Goal: Task Accomplishment & Management: Manage account settings

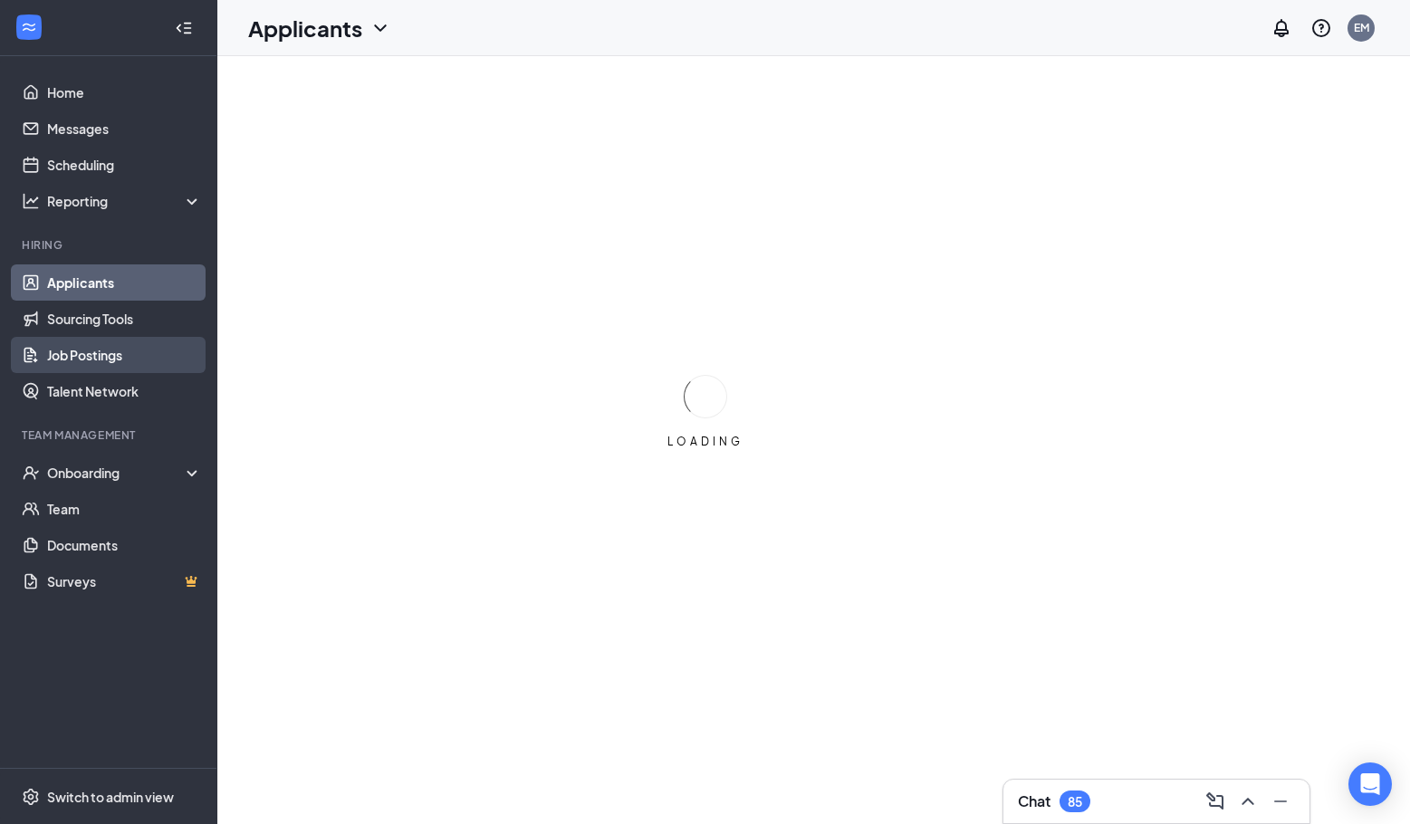
click at [110, 346] on link "Job Postings" at bounding box center [124, 355] width 155 height 36
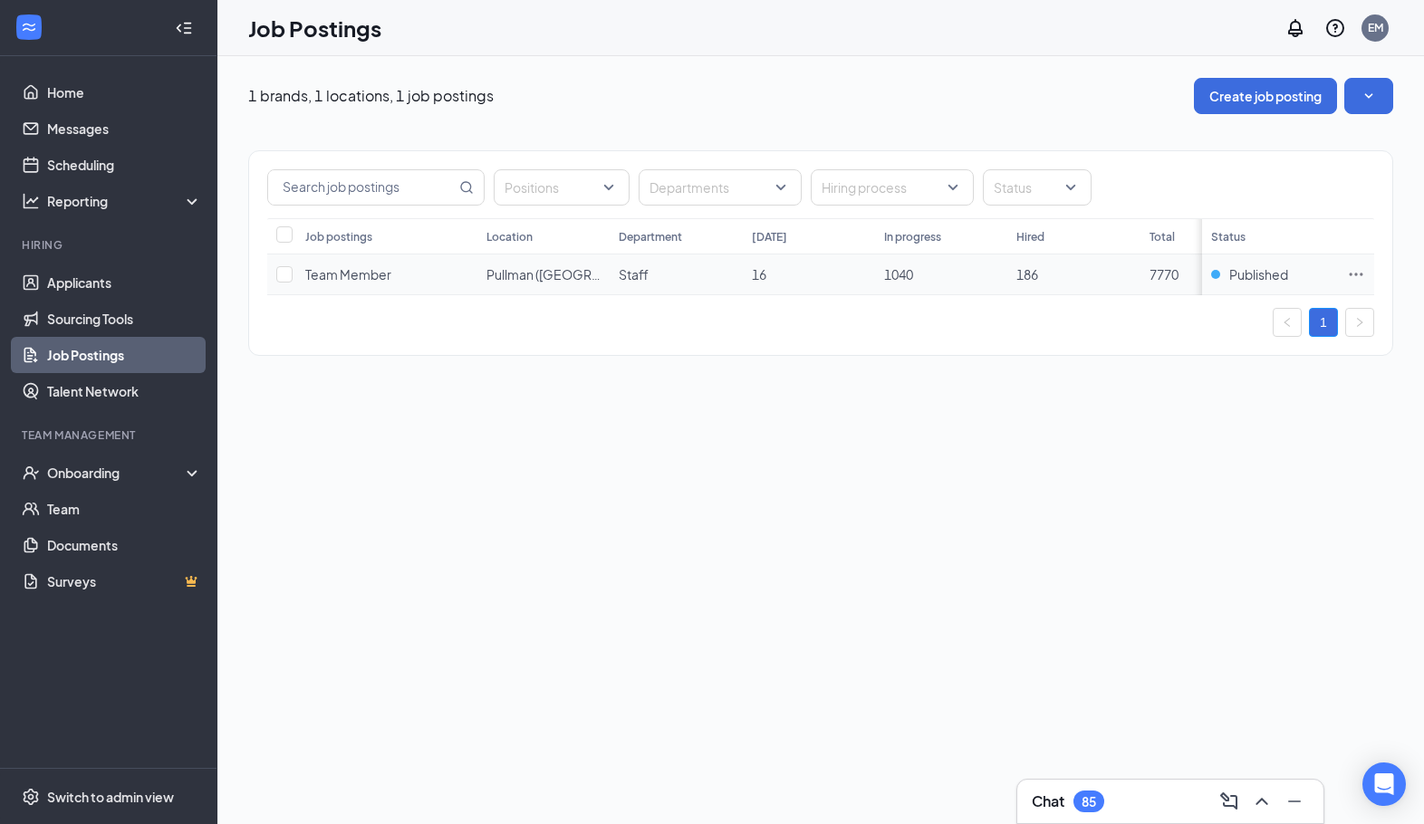
click at [363, 267] on span "Team Member" at bounding box center [348, 274] width 86 height 16
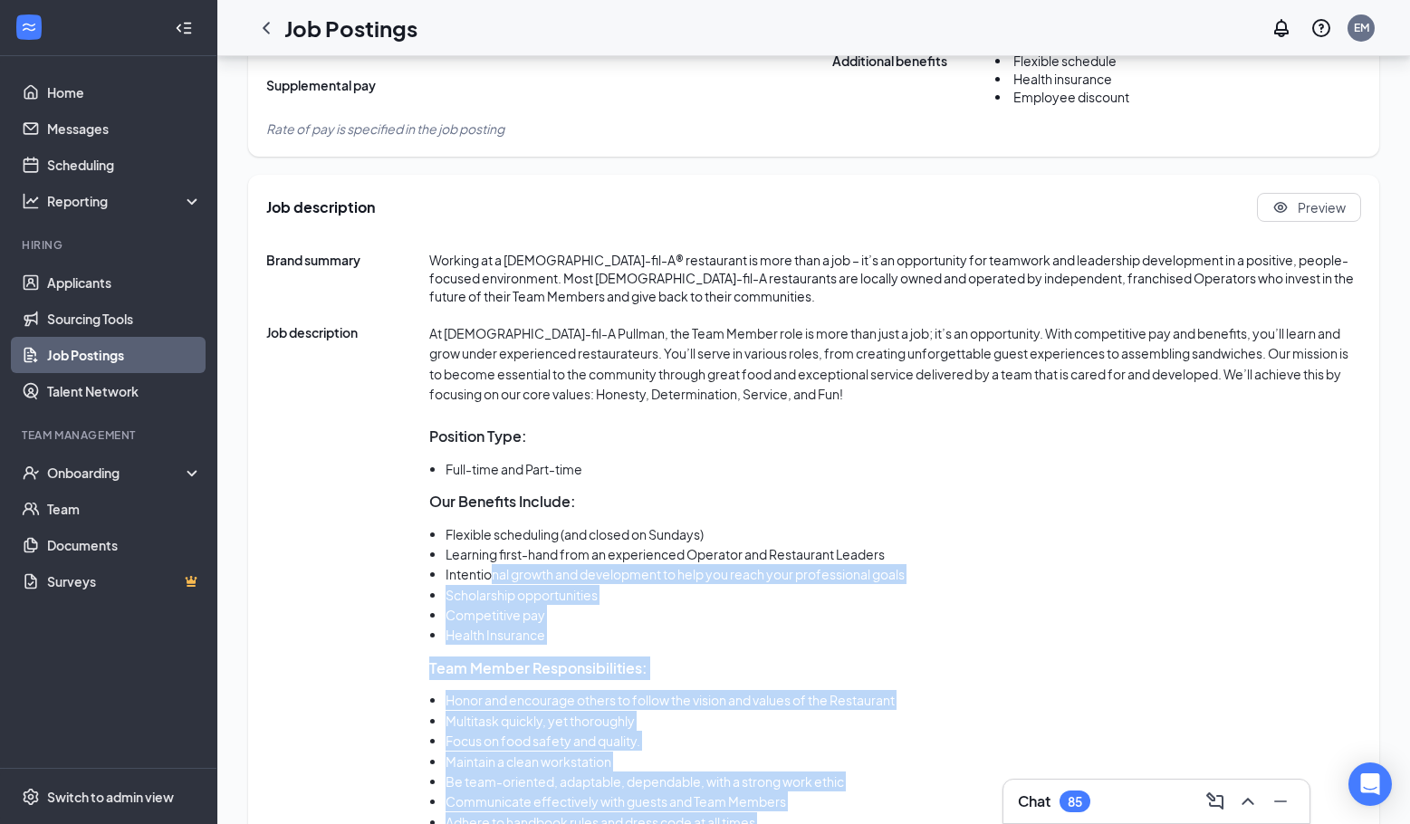
scroll to position [629, 0]
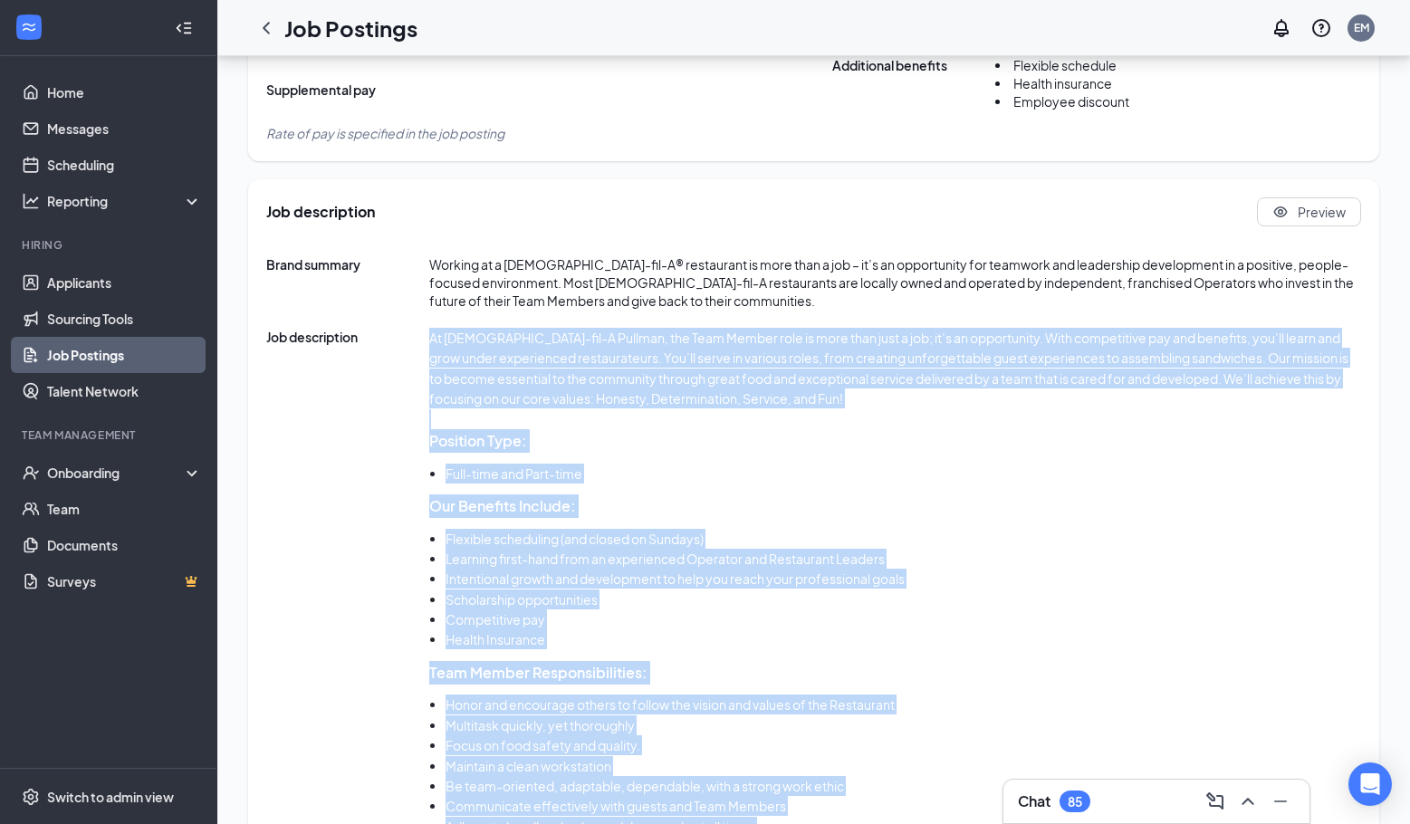
drag, startPoint x: 563, startPoint y: 776, endPoint x: 431, endPoint y: 346, distance: 450.1
click at [431, 346] on div "At [DEMOGRAPHIC_DATA]-fil-A Pullman, the Team Member role is more than just a j…" at bounding box center [895, 782] width 932 height 909
copy div "Lo Ipsum-dol-S Ametcon, adi Elit Seddoe temp in utla etdo magn a eni; ad’m ve q…"
click at [99, 268] on link "Applicants" at bounding box center [124, 282] width 155 height 36
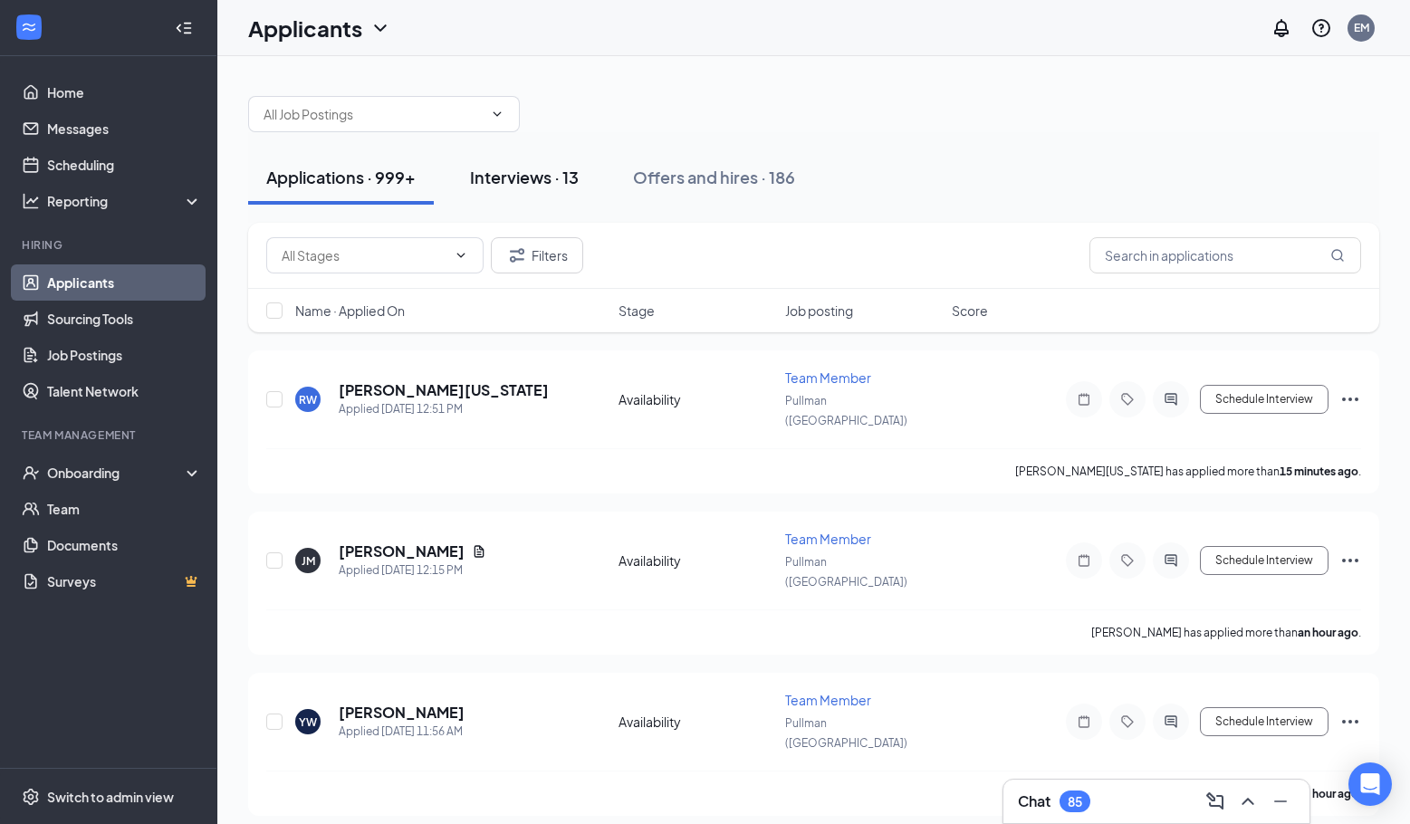
click at [573, 165] on button "Interviews · 13" at bounding box center [524, 177] width 145 height 54
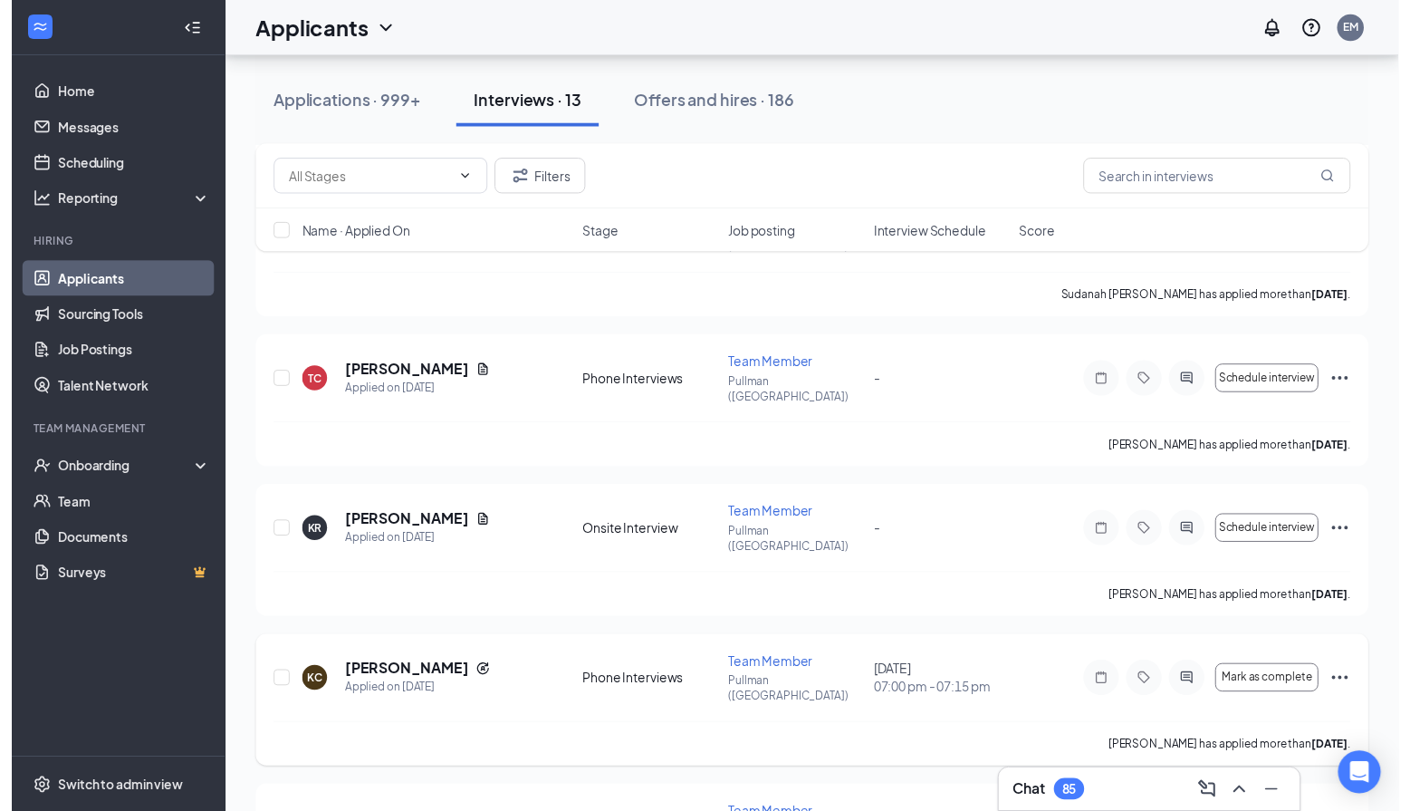
scroll to position [815, 0]
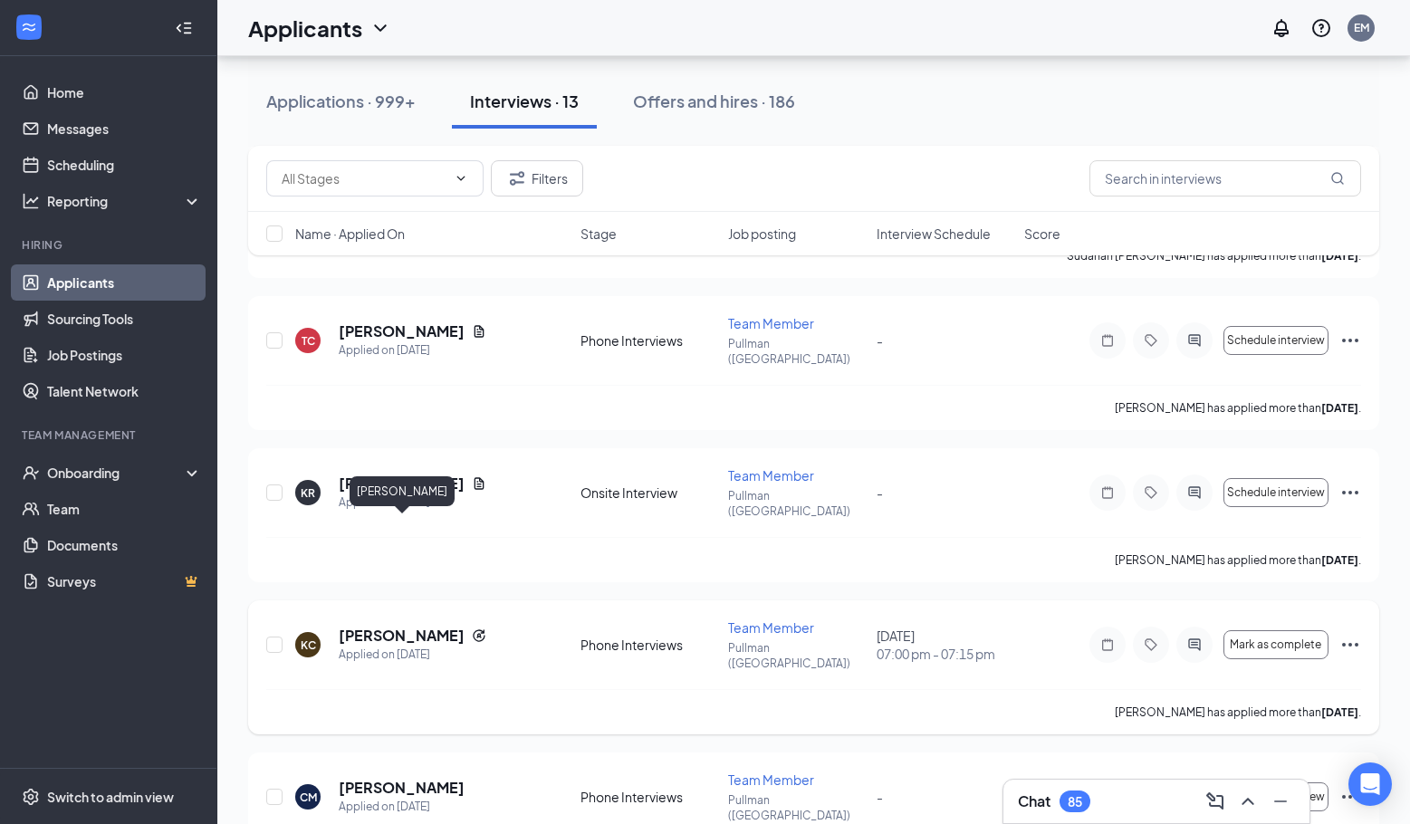
click at [415, 626] on h5 "[PERSON_NAME]" at bounding box center [402, 636] width 126 height 20
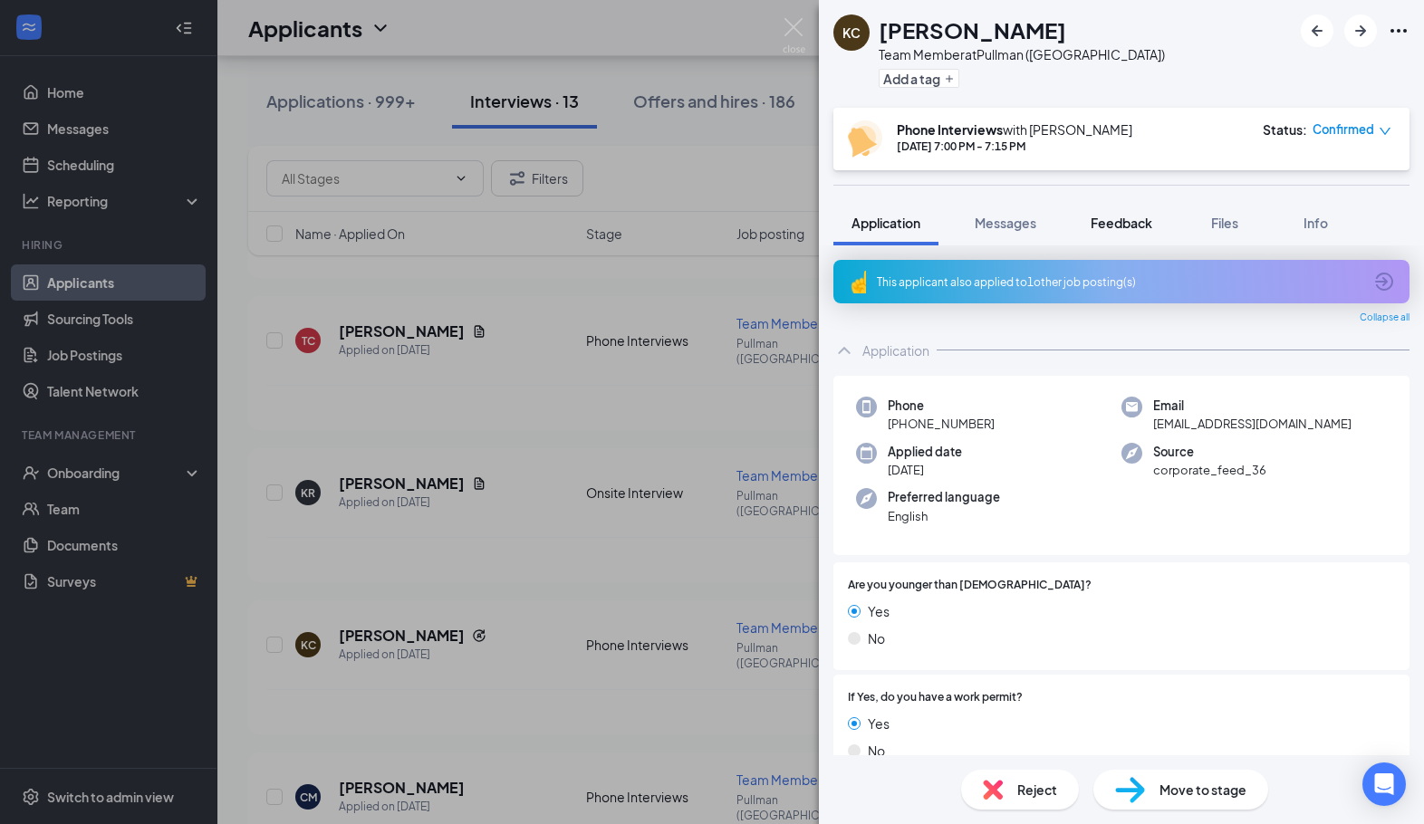
click at [1095, 213] on button "Feedback" at bounding box center [1121, 222] width 98 height 45
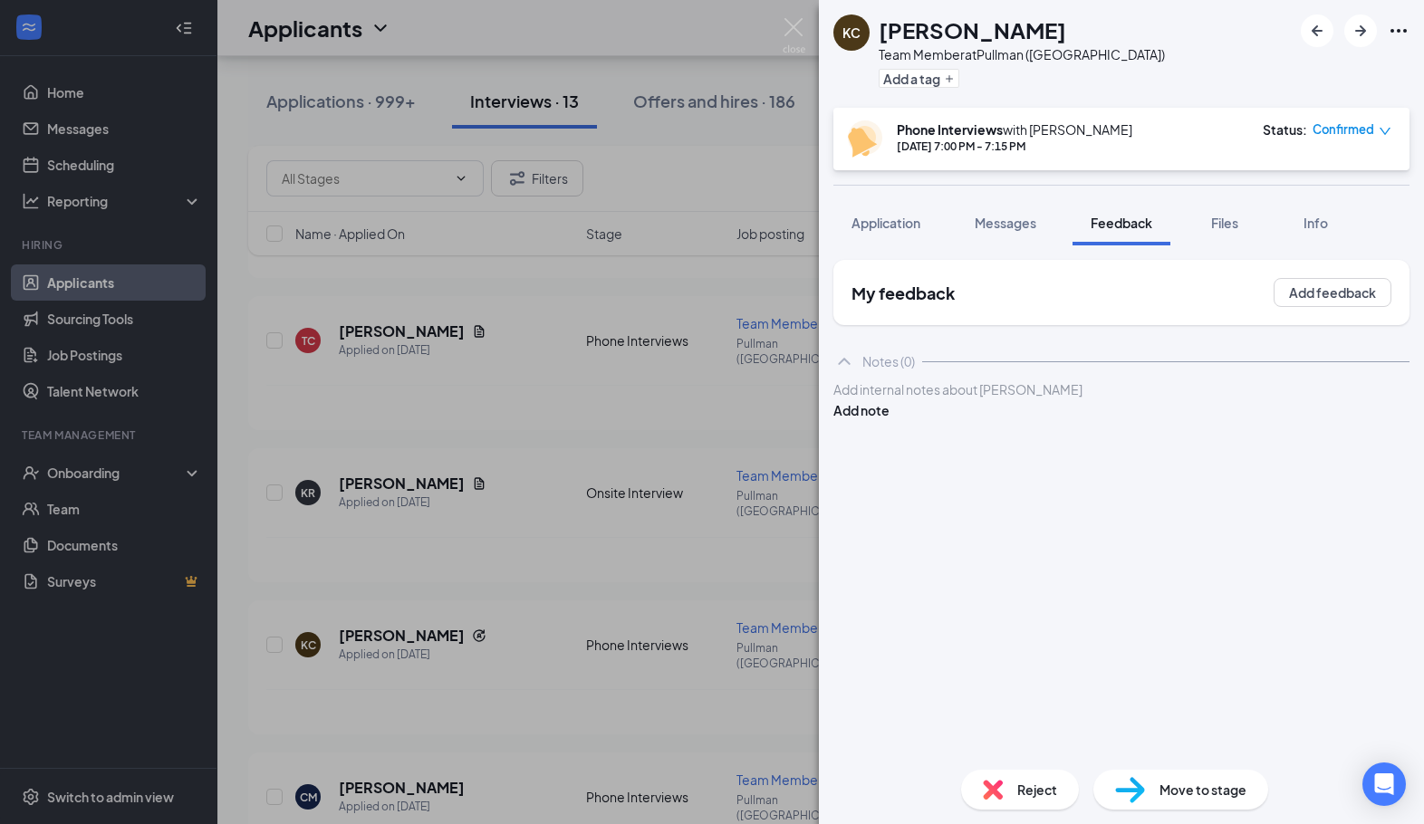
click at [714, 330] on div "[PERSON_NAME] Team Member at [GEOGRAPHIC_DATA] ([GEOGRAPHIC_DATA]) Add a tag Ph…" at bounding box center [712, 412] width 1424 height 824
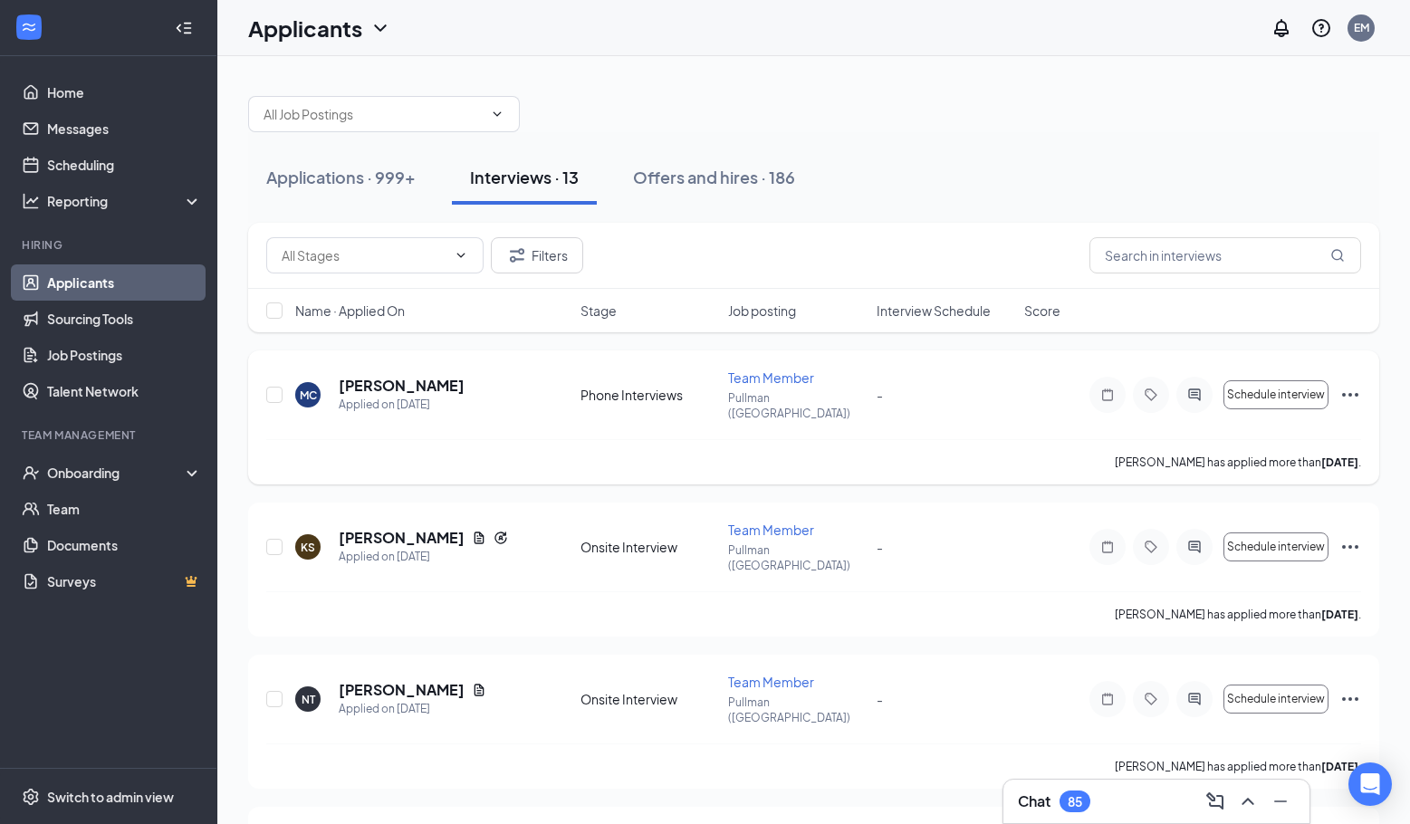
click at [1361, 386] on div "MC [PERSON_NAME] Applied on [DATE] Phone Interviews Team Member Pullman ([GEOGR…" at bounding box center [813, 418] width 1131 height 134
click at [1355, 386] on icon "Ellipses" at bounding box center [1351, 395] width 22 height 22
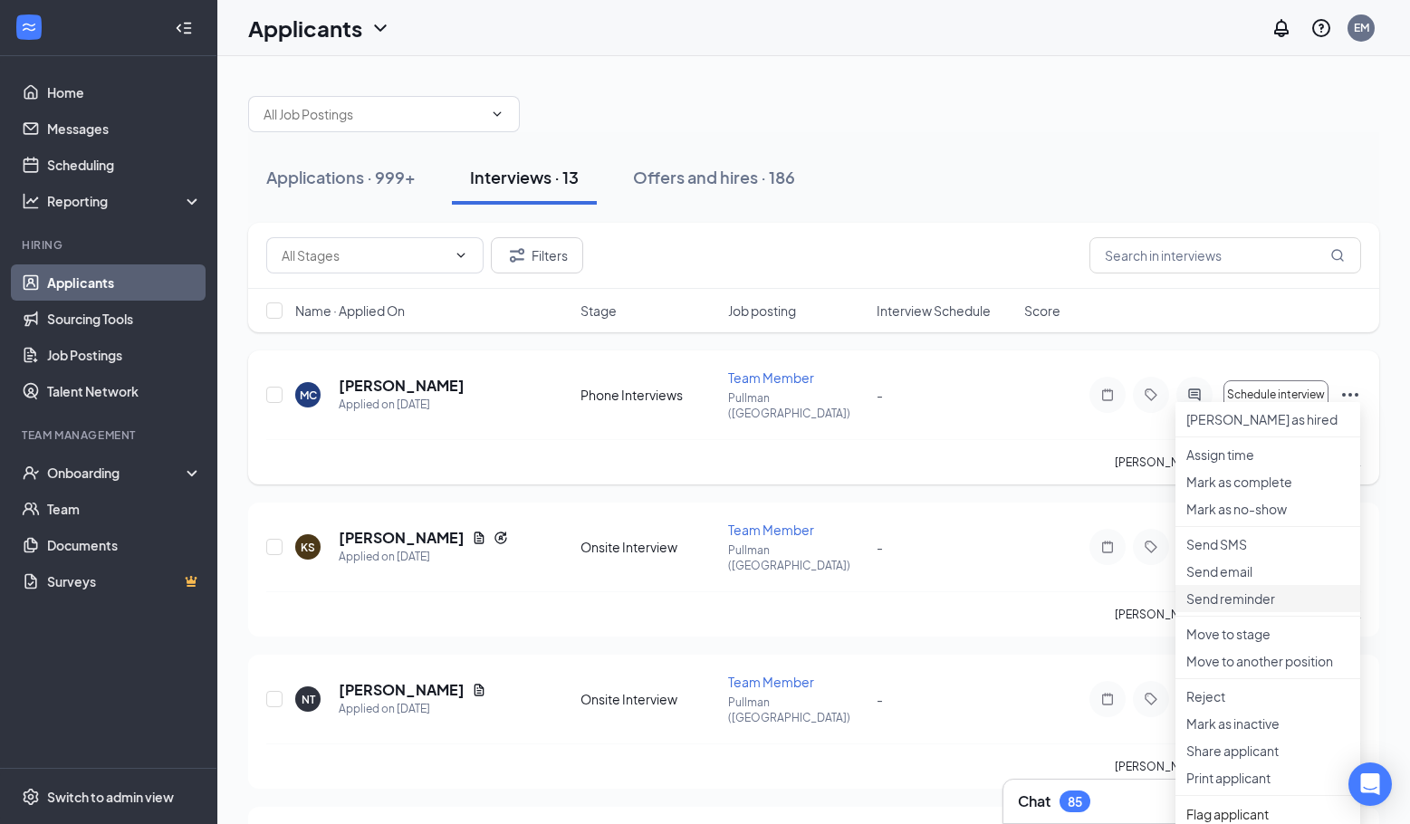
click at [1253, 608] on p "Send reminder" at bounding box center [1267, 599] width 163 height 18
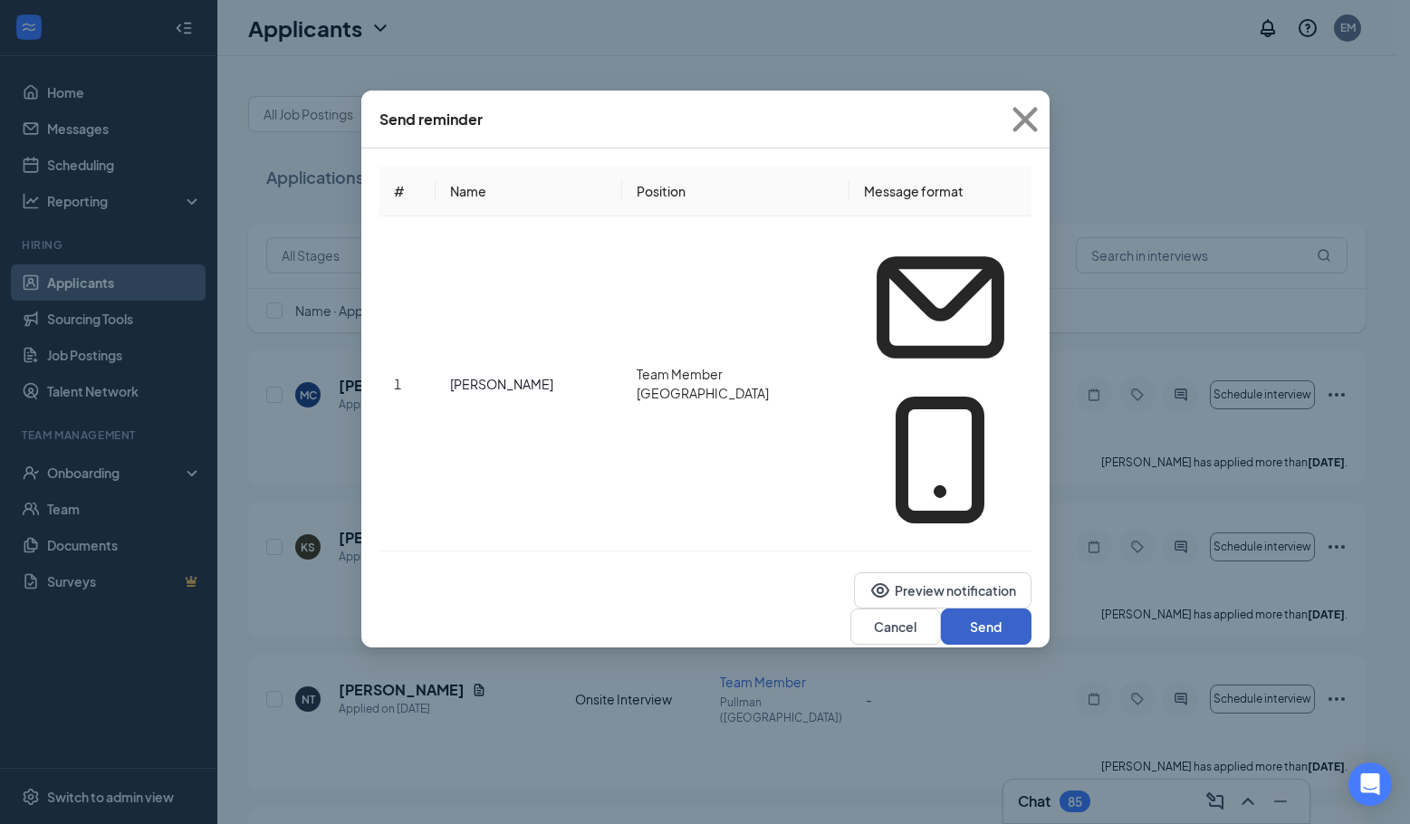
click at [1001, 609] on button "Send" at bounding box center [986, 627] width 91 height 36
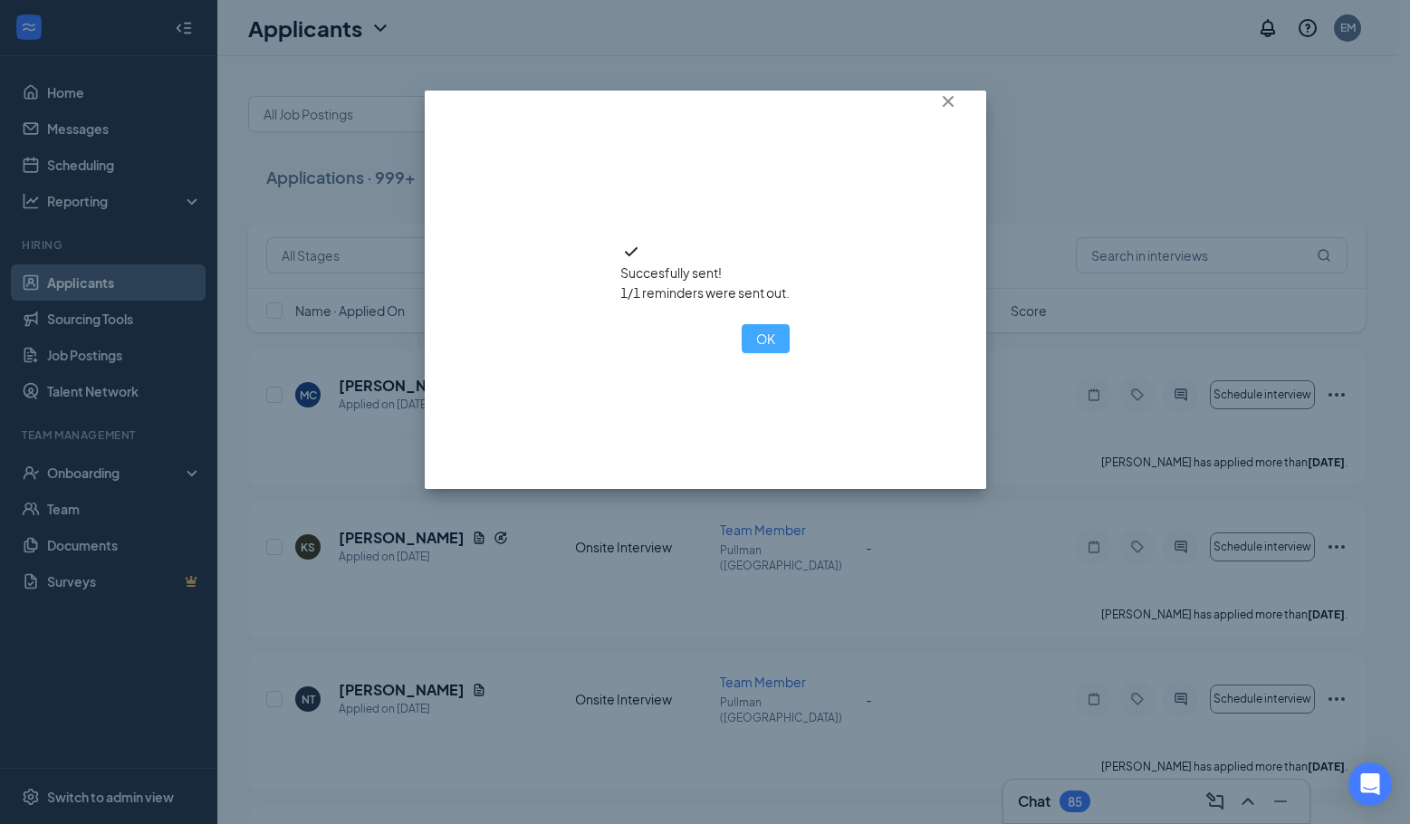
click at [742, 353] on button "OK" at bounding box center [766, 338] width 48 height 29
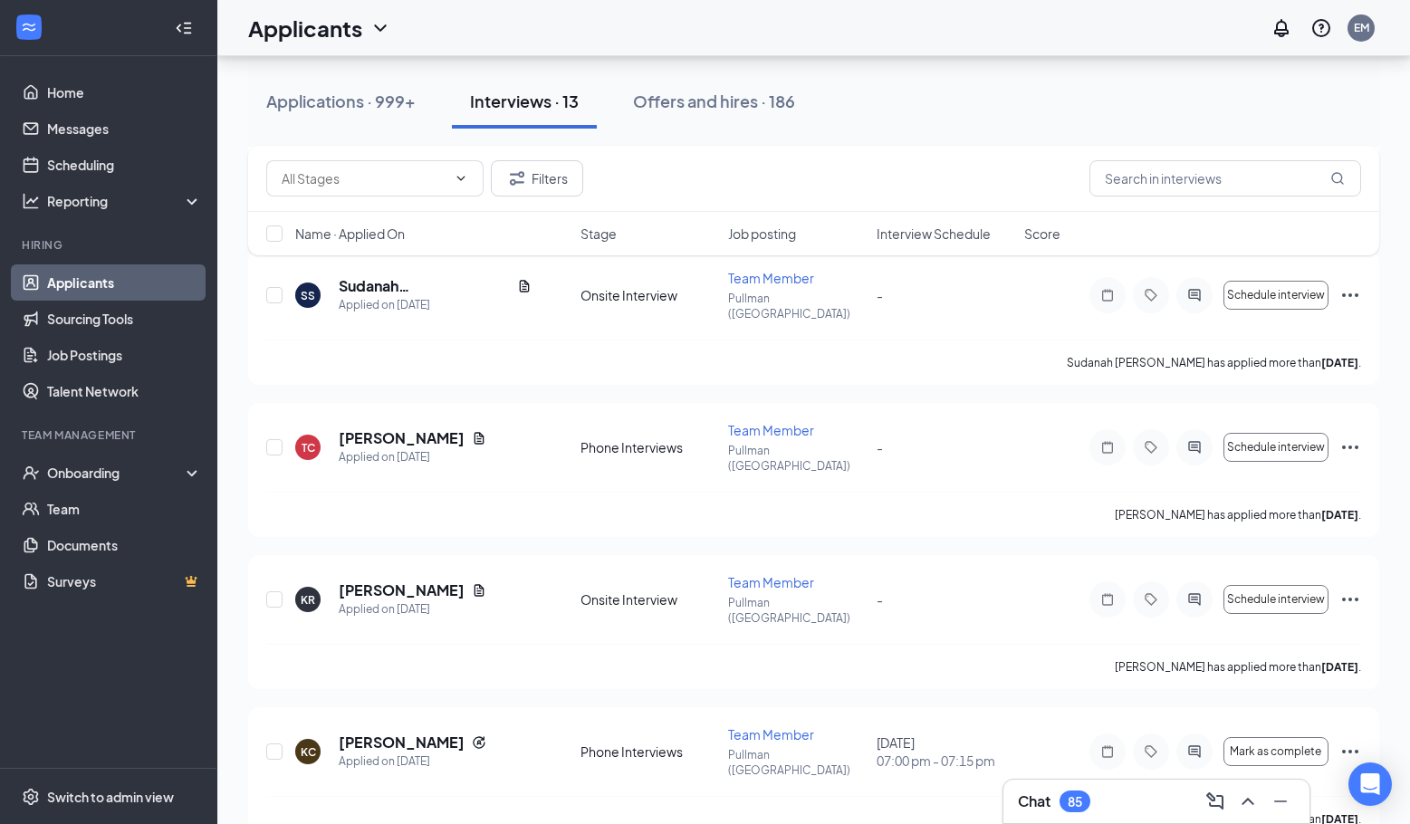
scroll to position [725, 0]
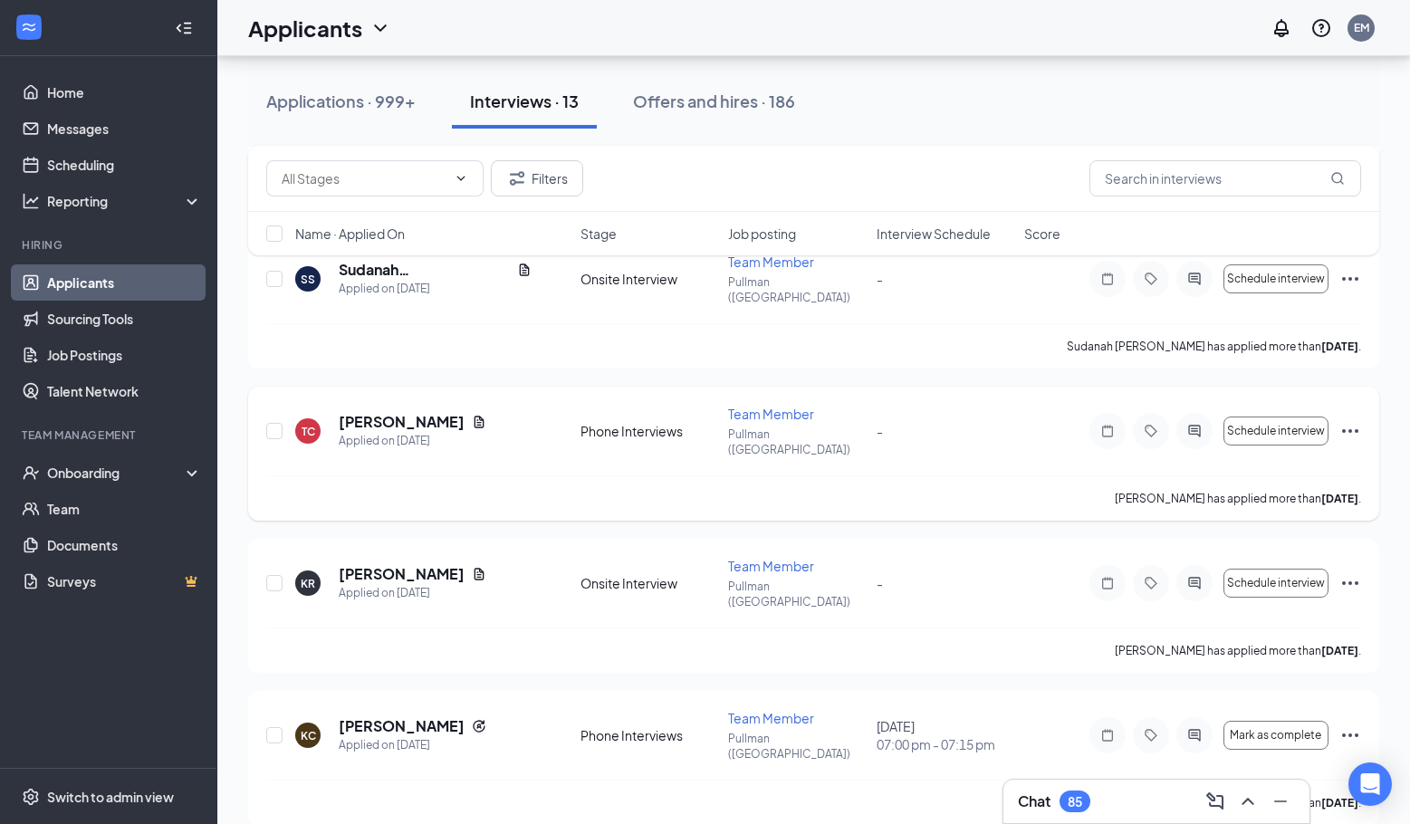
click at [1347, 420] on icon "Ellipses" at bounding box center [1351, 431] width 22 height 22
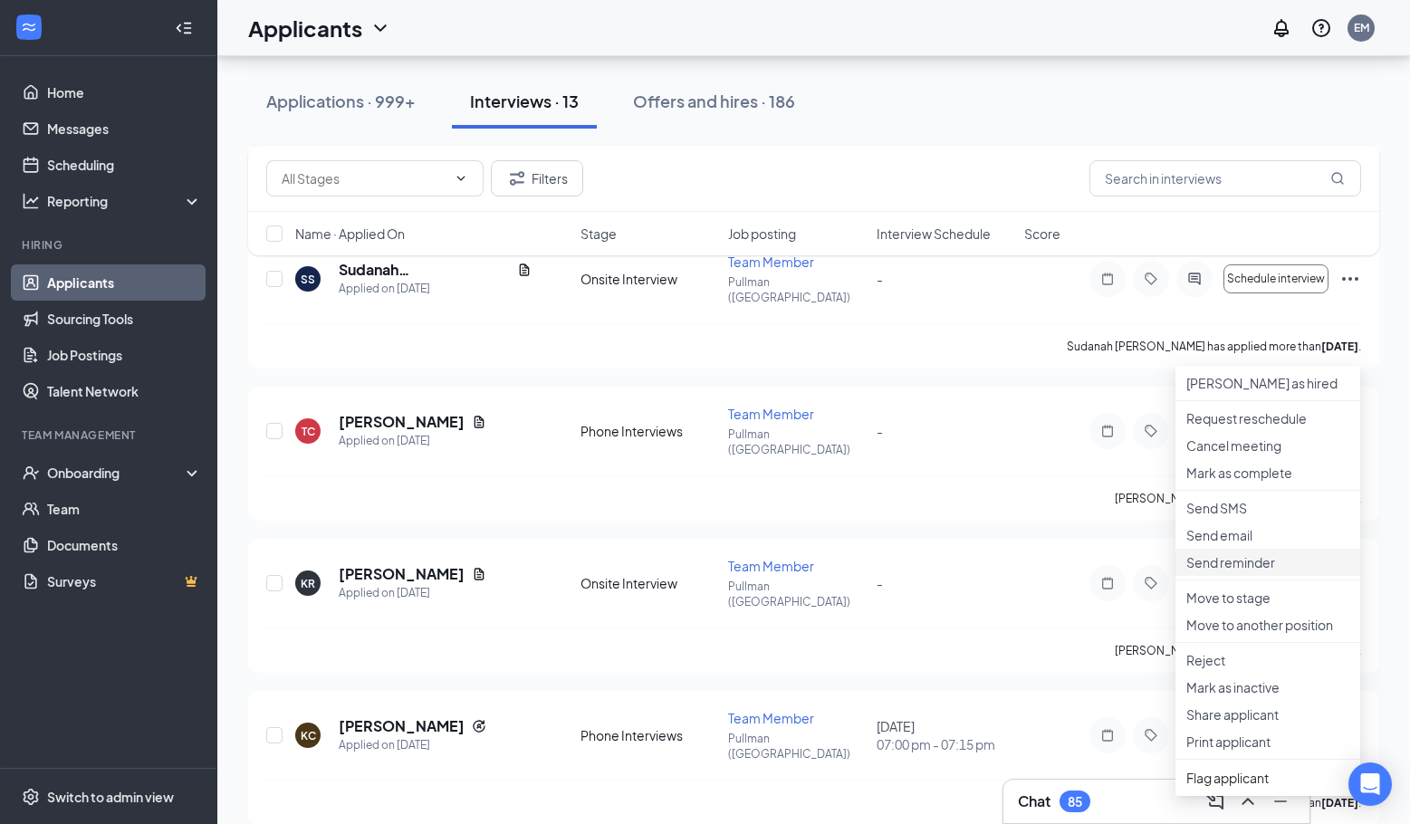
click at [1240, 576] on li "Send reminder" at bounding box center [1268, 562] width 185 height 27
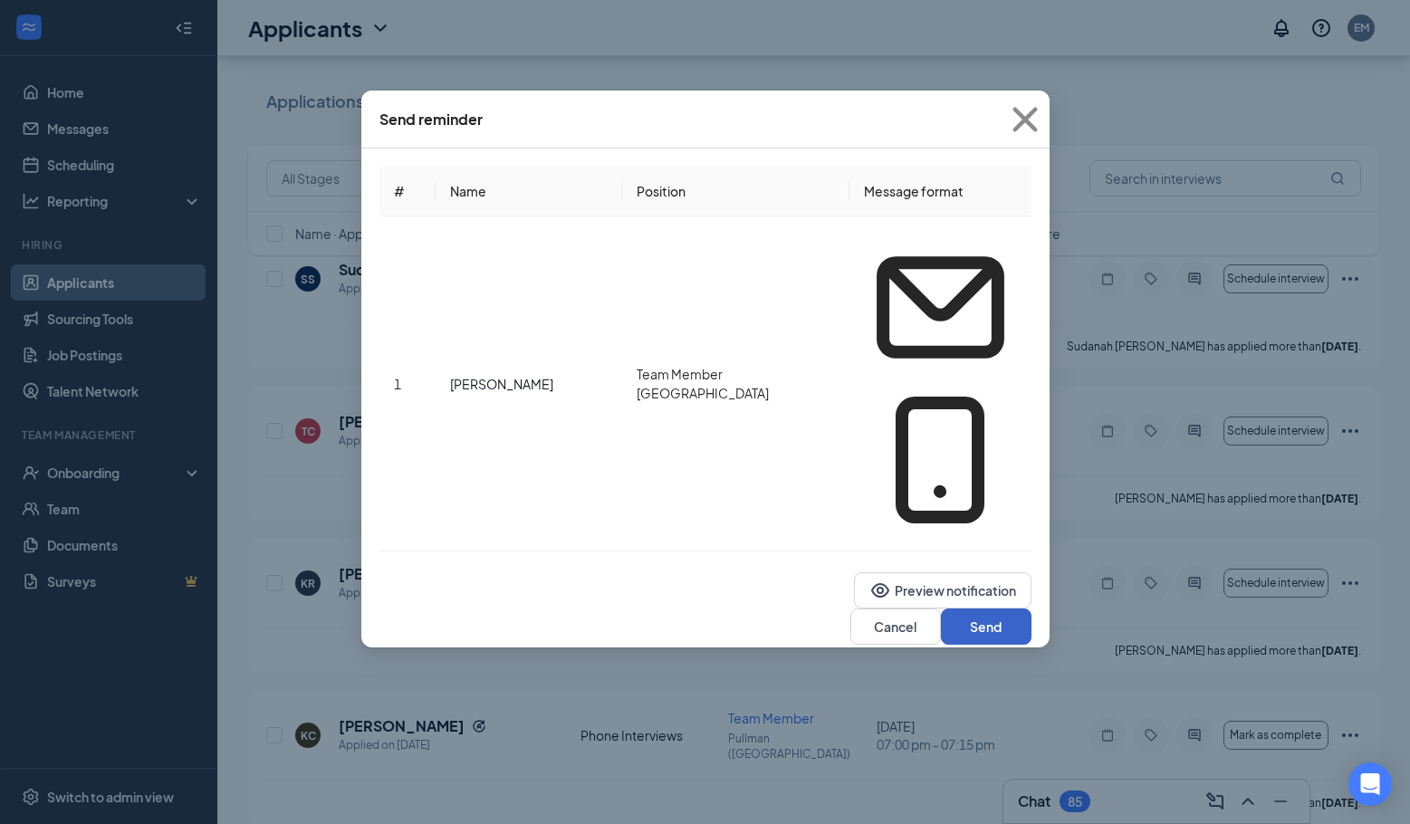
click at [1006, 609] on button "Send" at bounding box center [986, 627] width 91 height 36
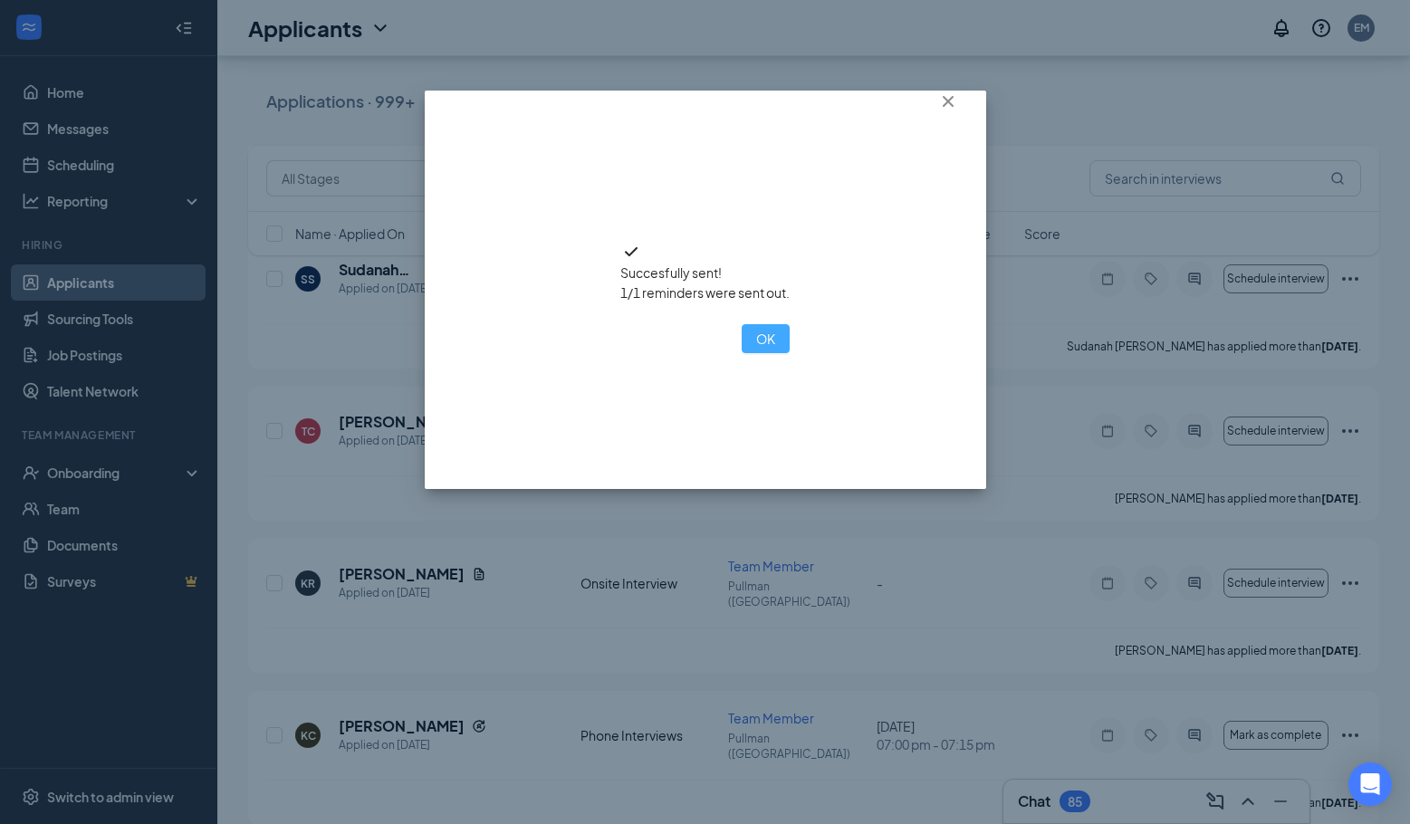
click at [742, 353] on button "OK" at bounding box center [766, 338] width 48 height 29
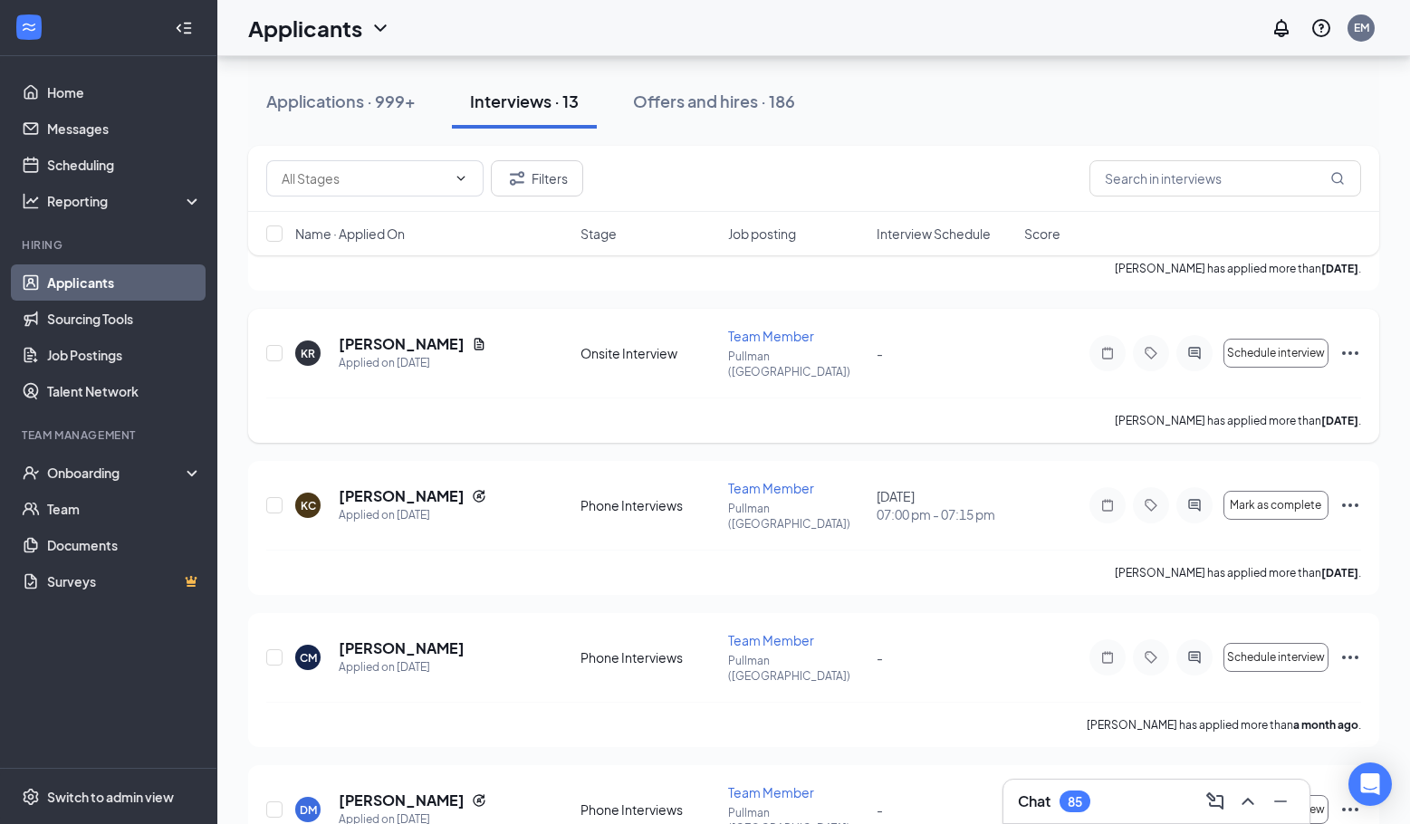
scroll to position [996, 0]
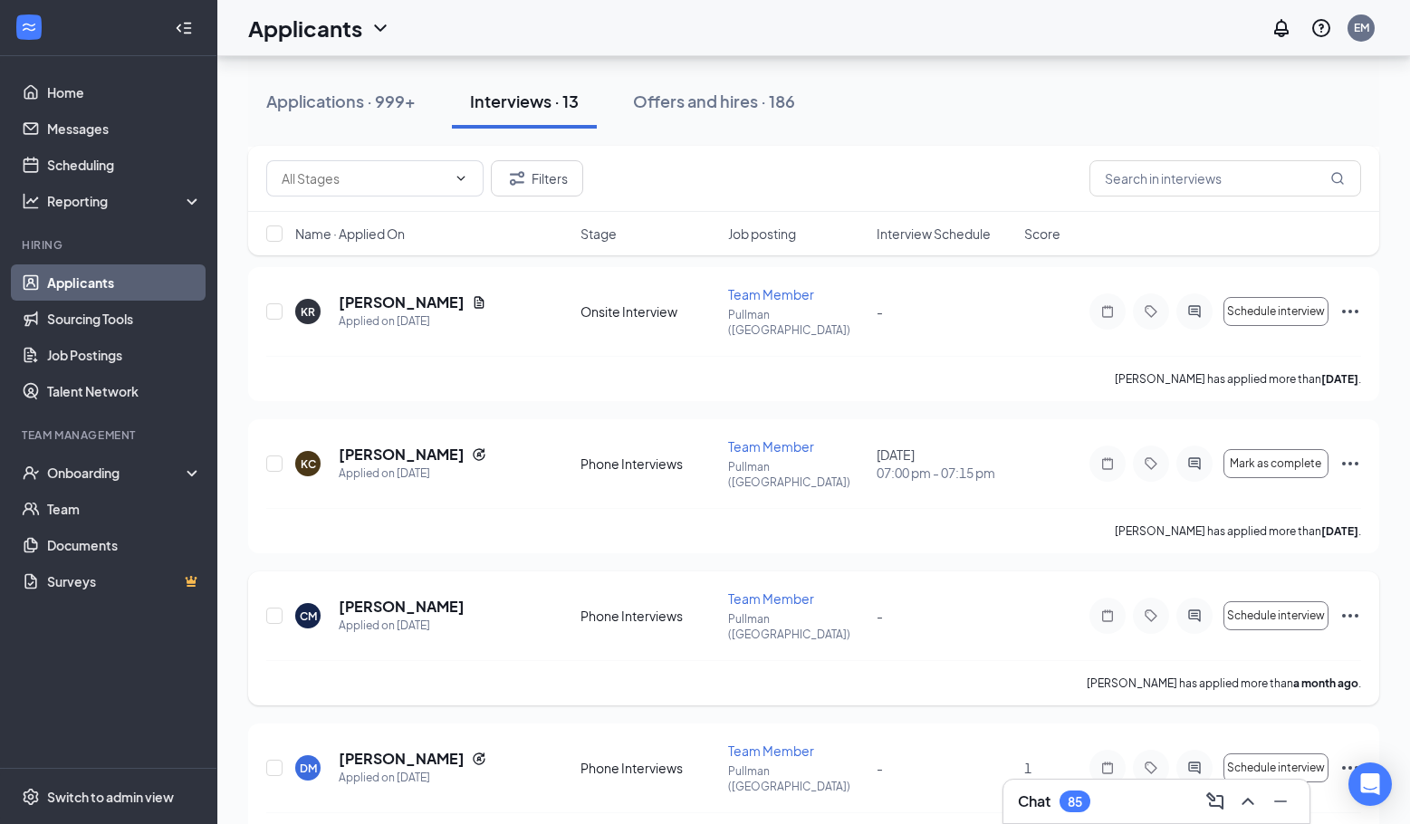
click at [1340, 605] on icon "Ellipses" at bounding box center [1351, 616] width 22 height 22
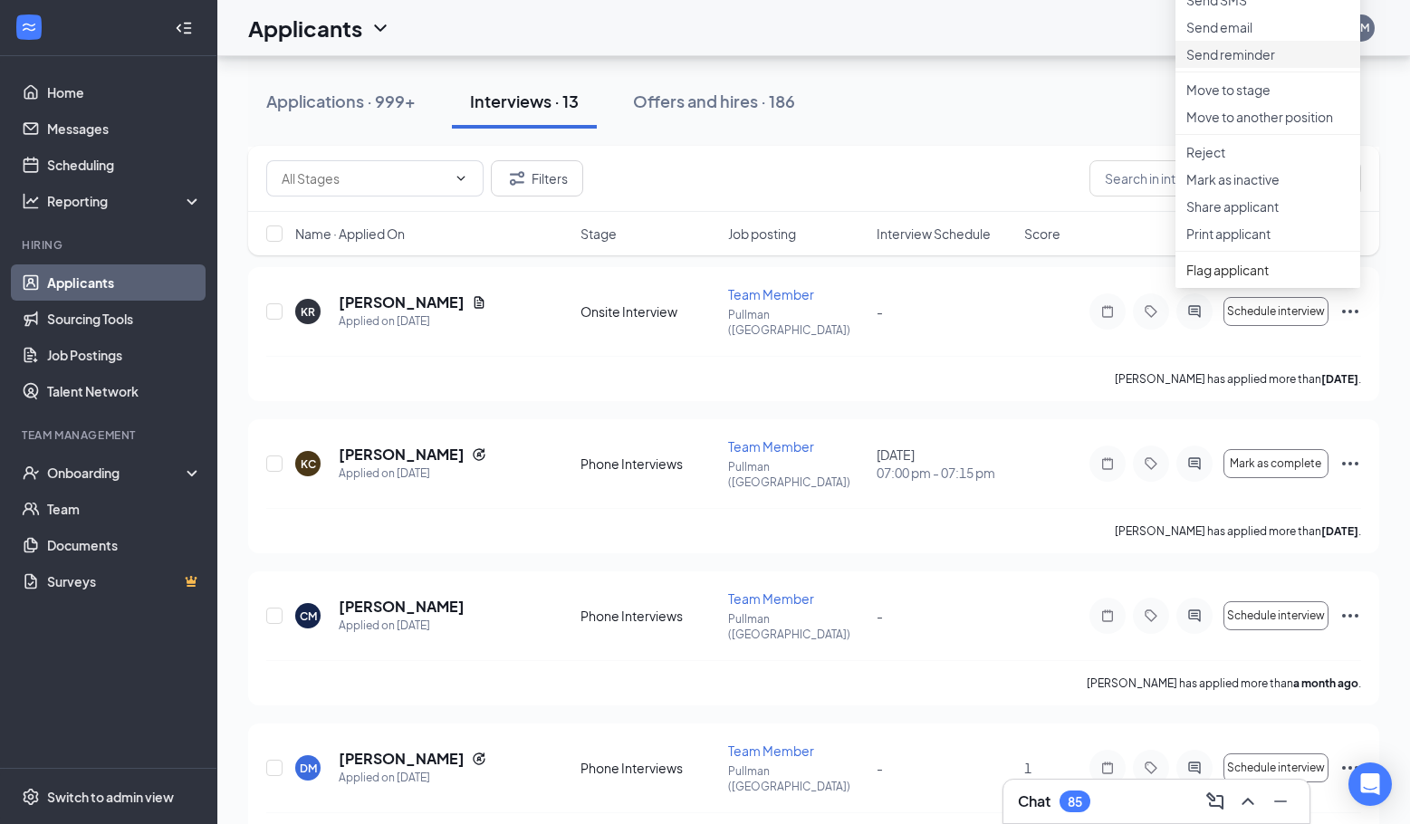
click at [1252, 63] on p "Send reminder" at bounding box center [1267, 54] width 163 height 18
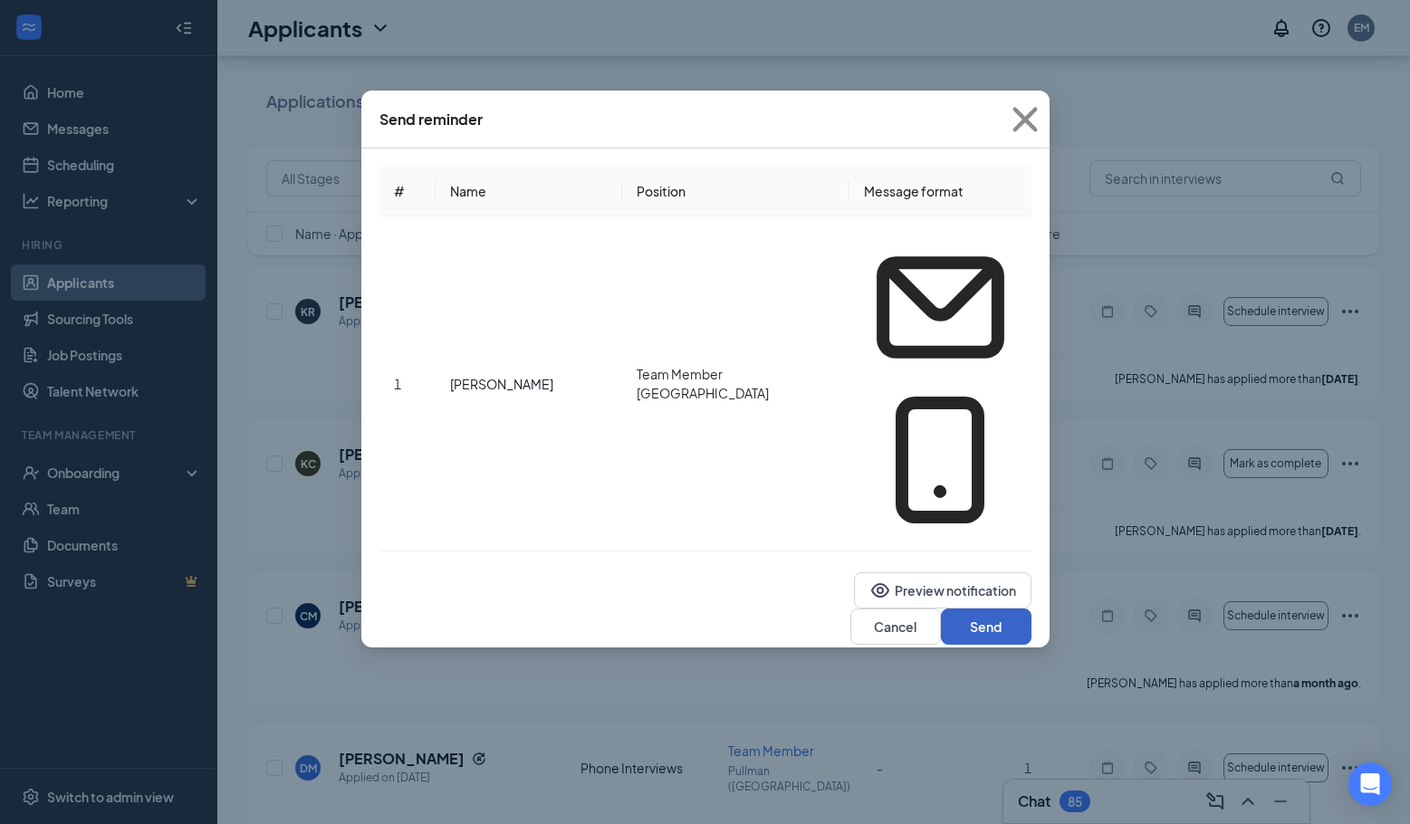
click at [971, 609] on button "Send" at bounding box center [986, 627] width 91 height 36
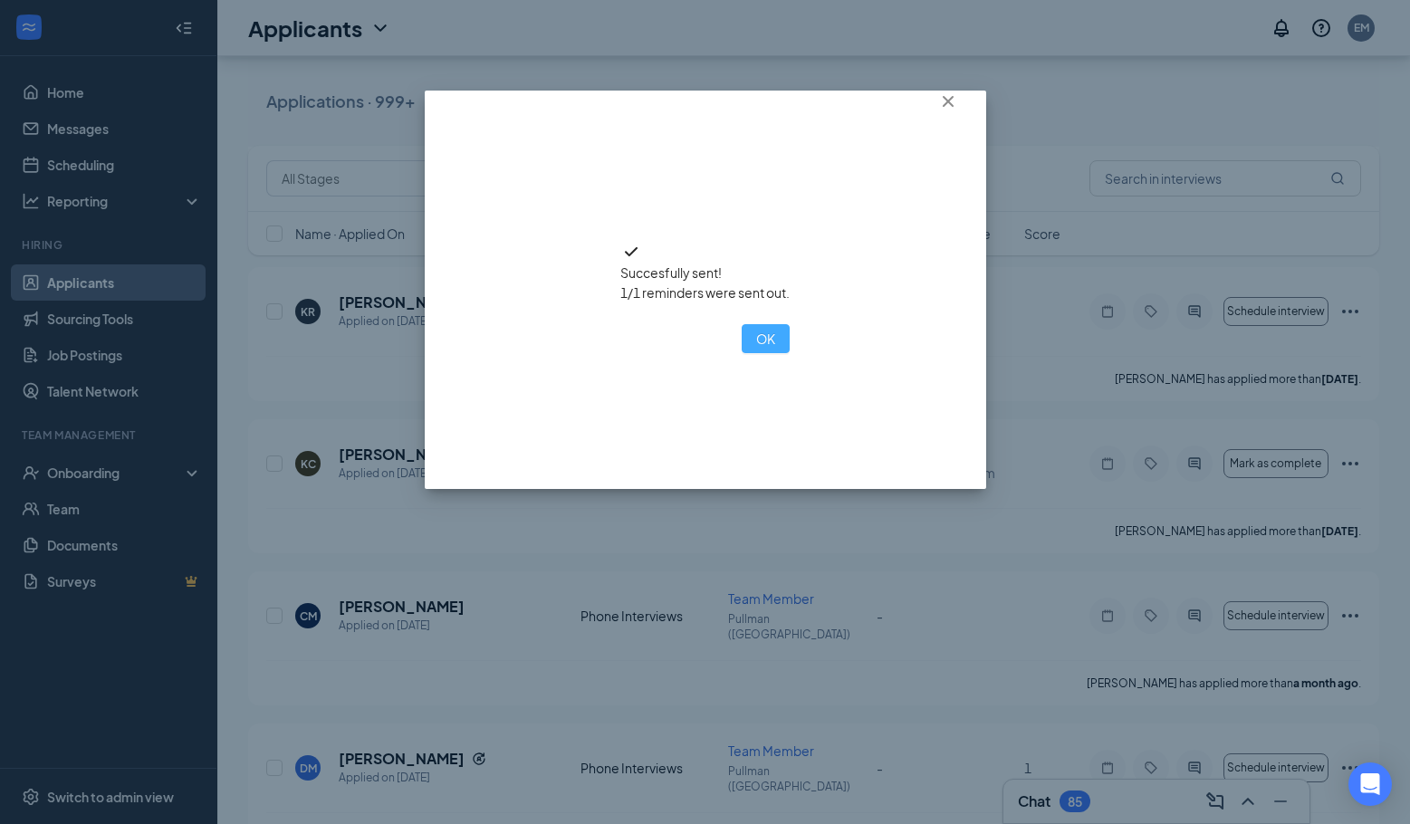
click at [742, 353] on button "OK" at bounding box center [766, 338] width 48 height 29
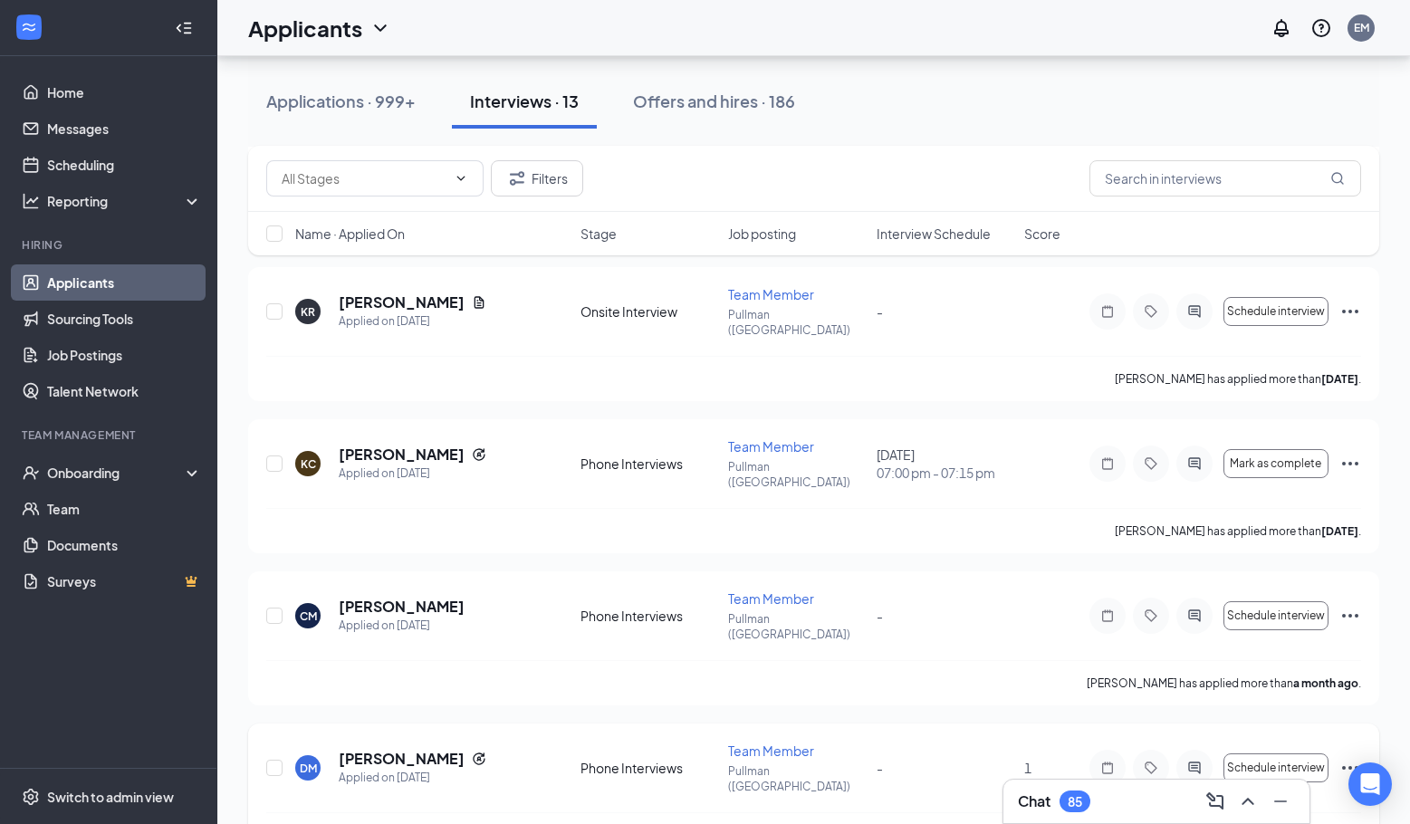
click at [1360, 757] on icon "Ellipses" at bounding box center [1351, 768] width 22 height 22
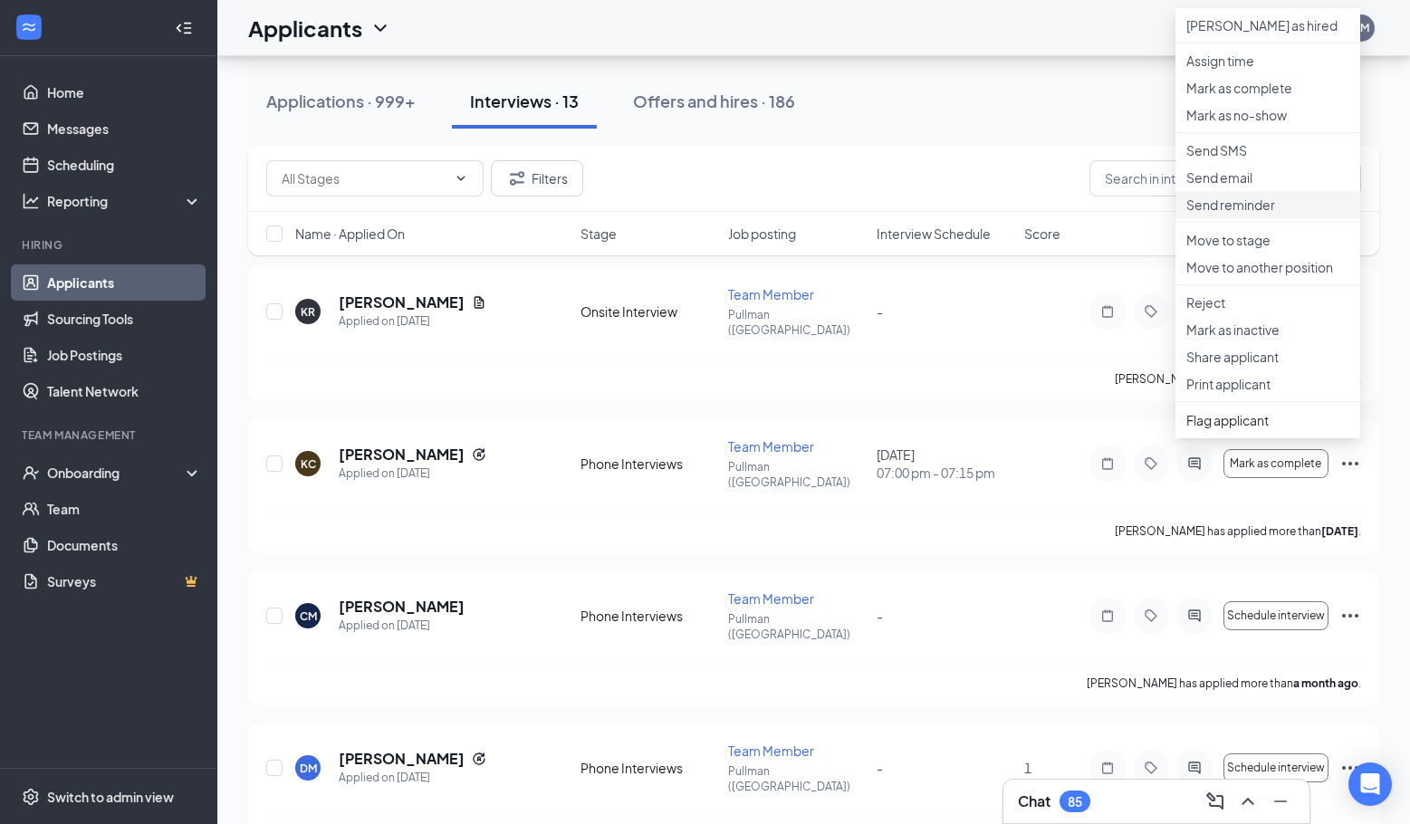
click at [1253, 214] on p "Send reminder" at bounding box center [1267, 205] width 163 height 18
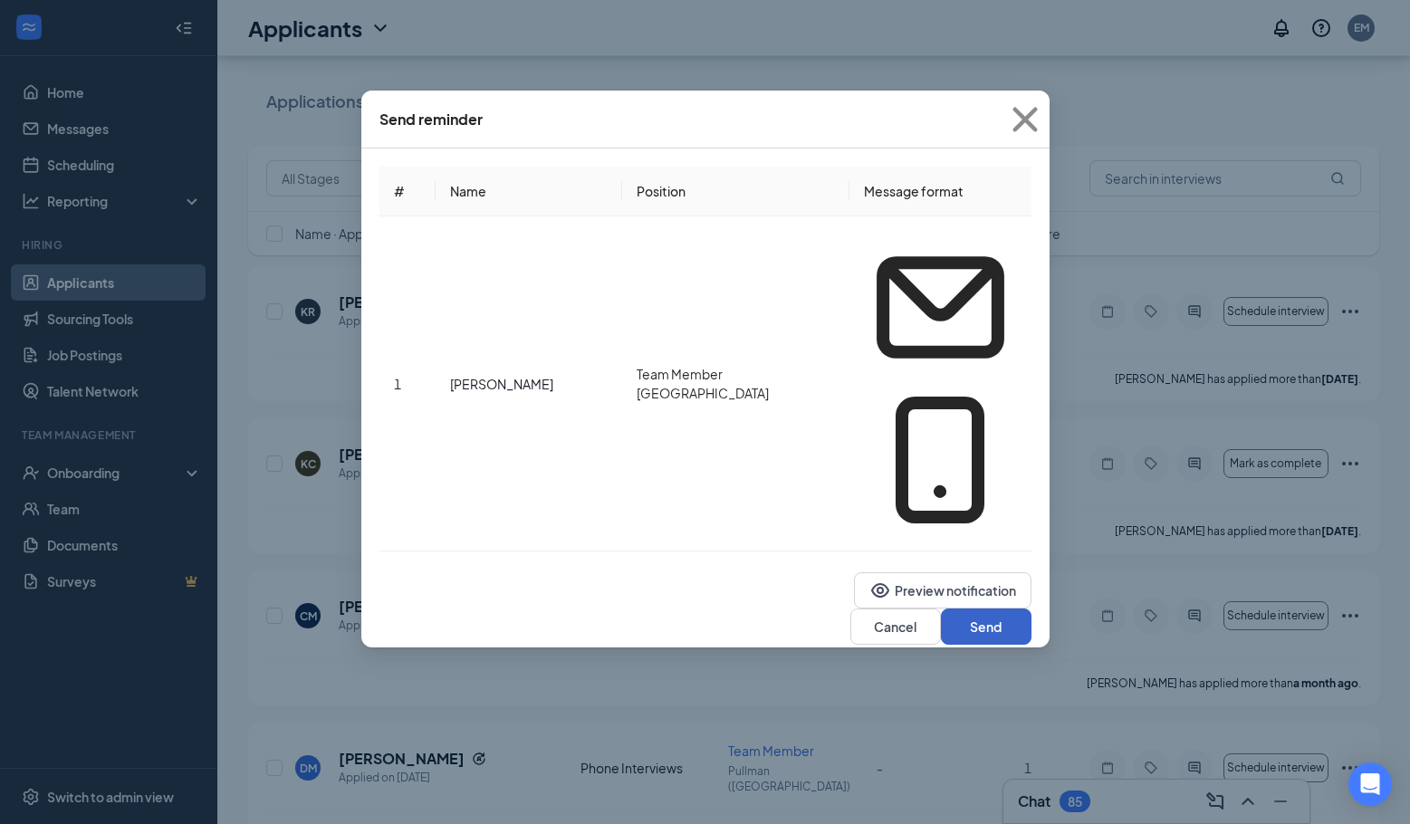
click at [957, 609] on button "Send" at bounding box center [986, 627] width 91 height 36
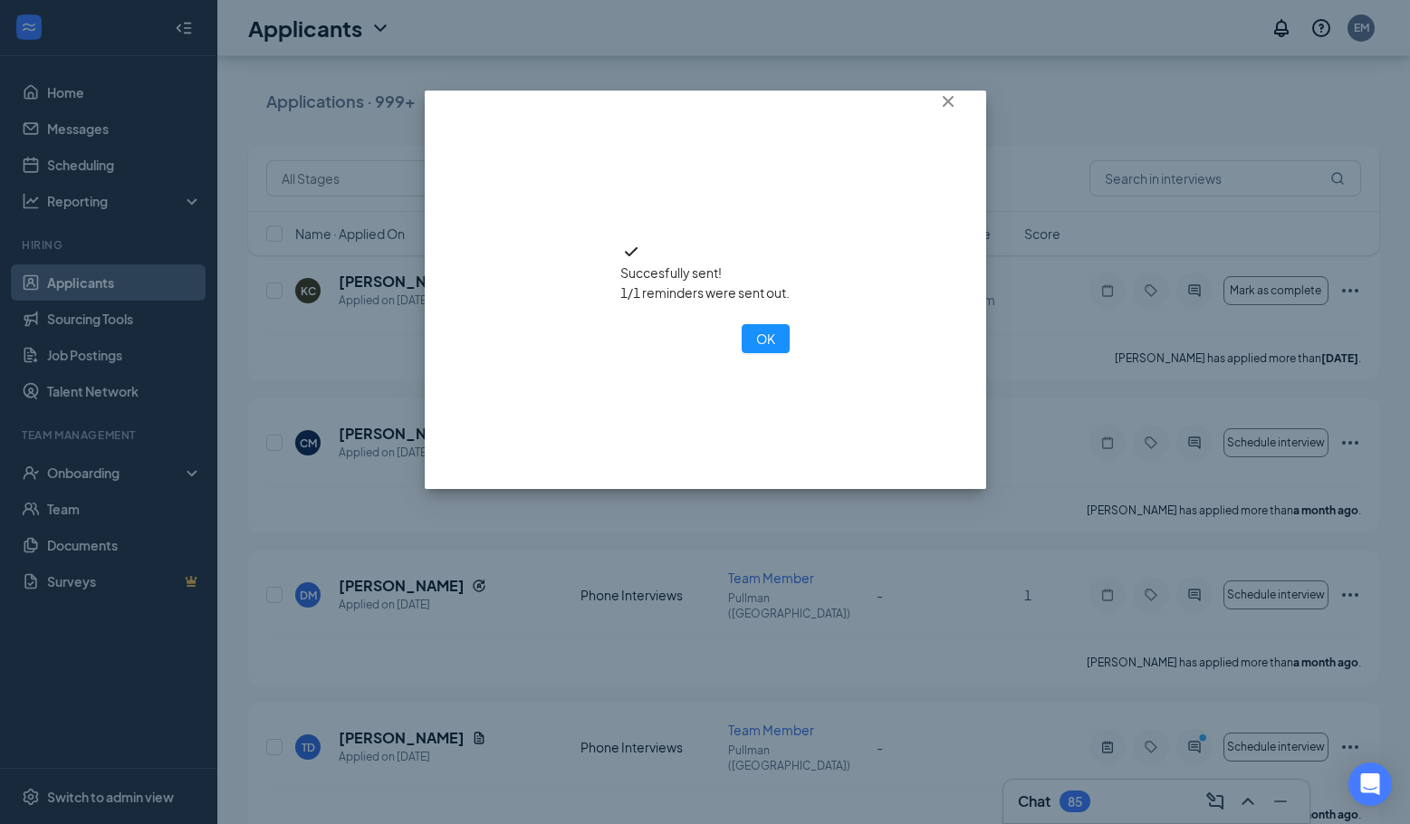
scroll to position [1177, 0]
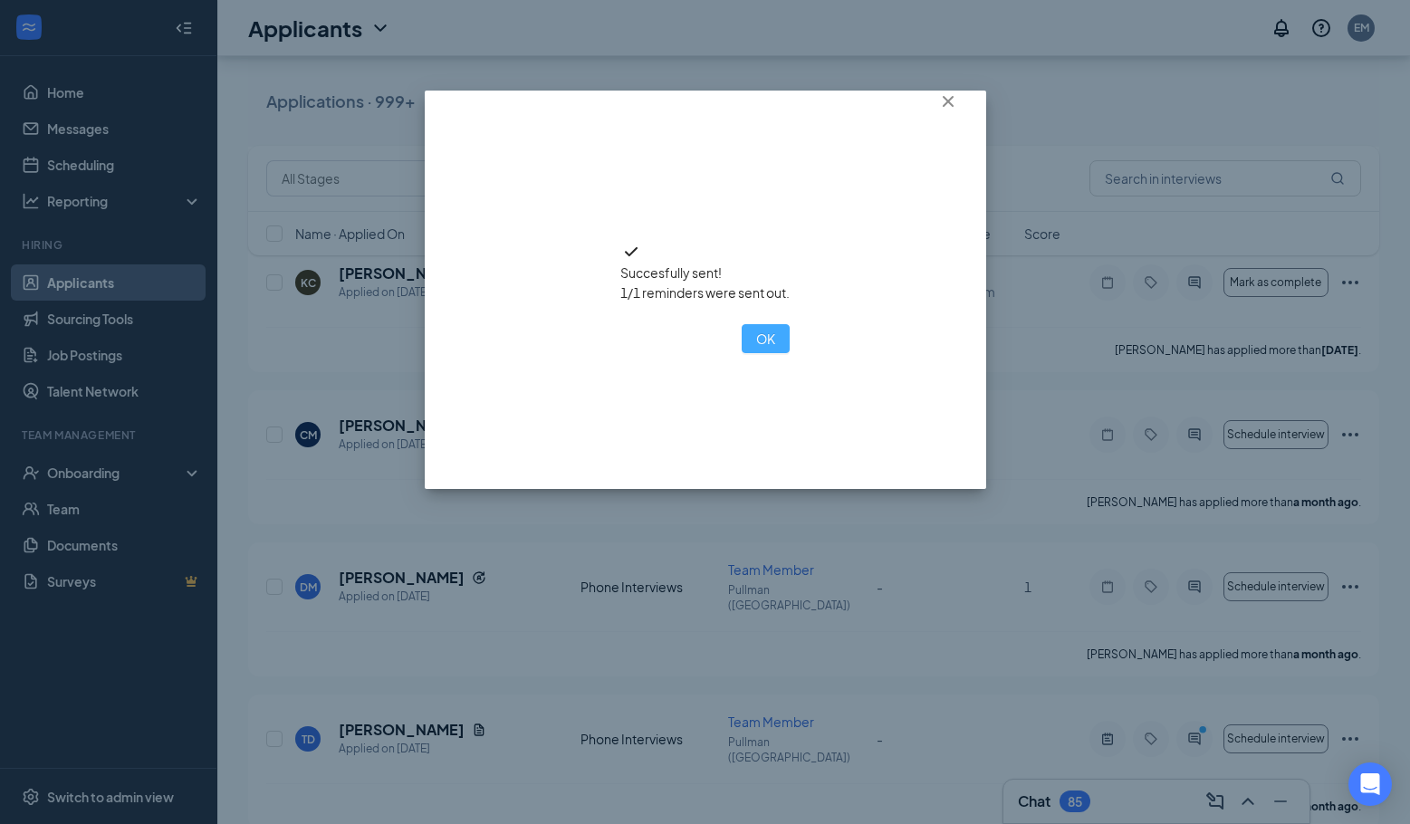
click at [742, 353] on button "OK" at bounding box center [766, 338] width 48 height 29
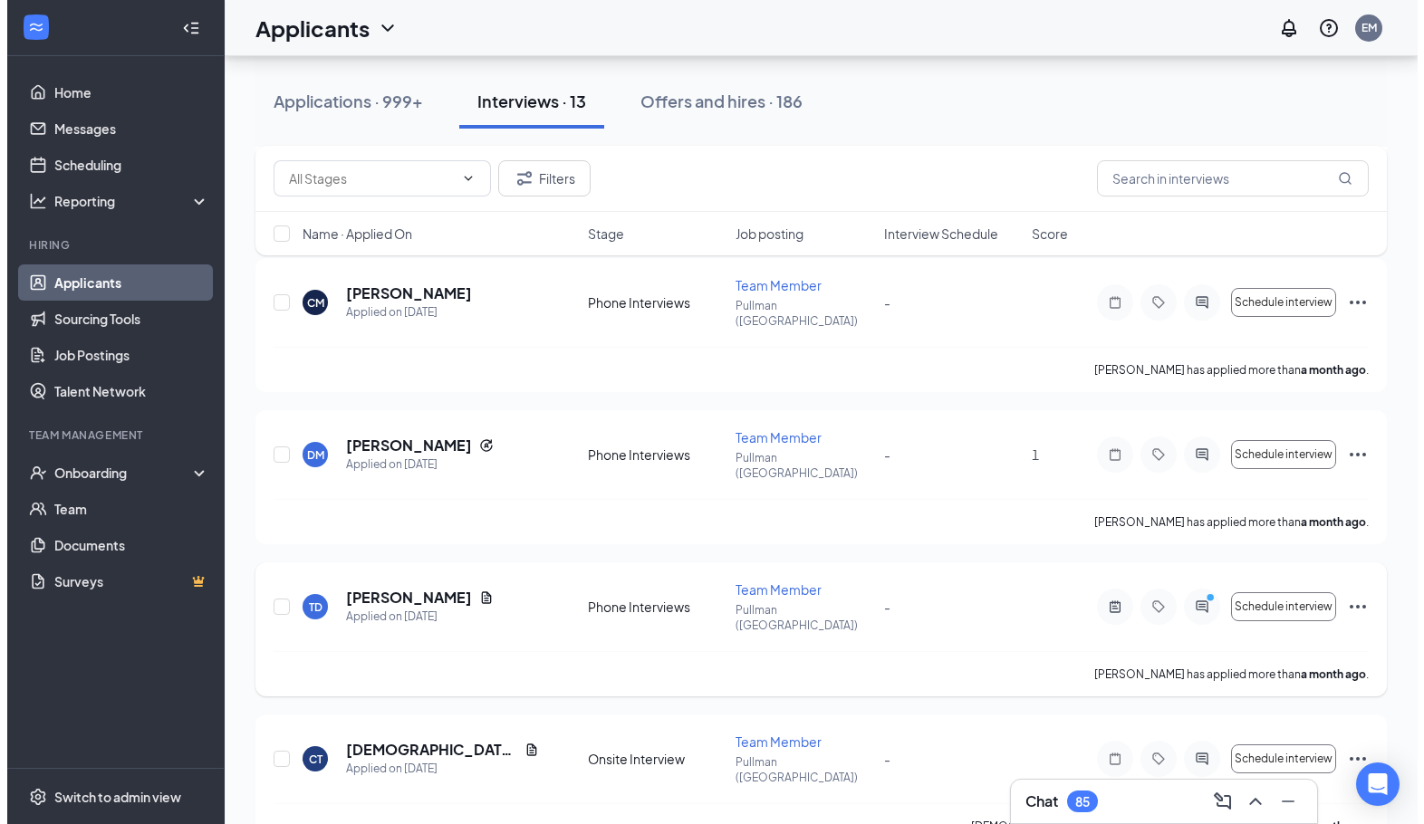
scroll to position [1320, 0]
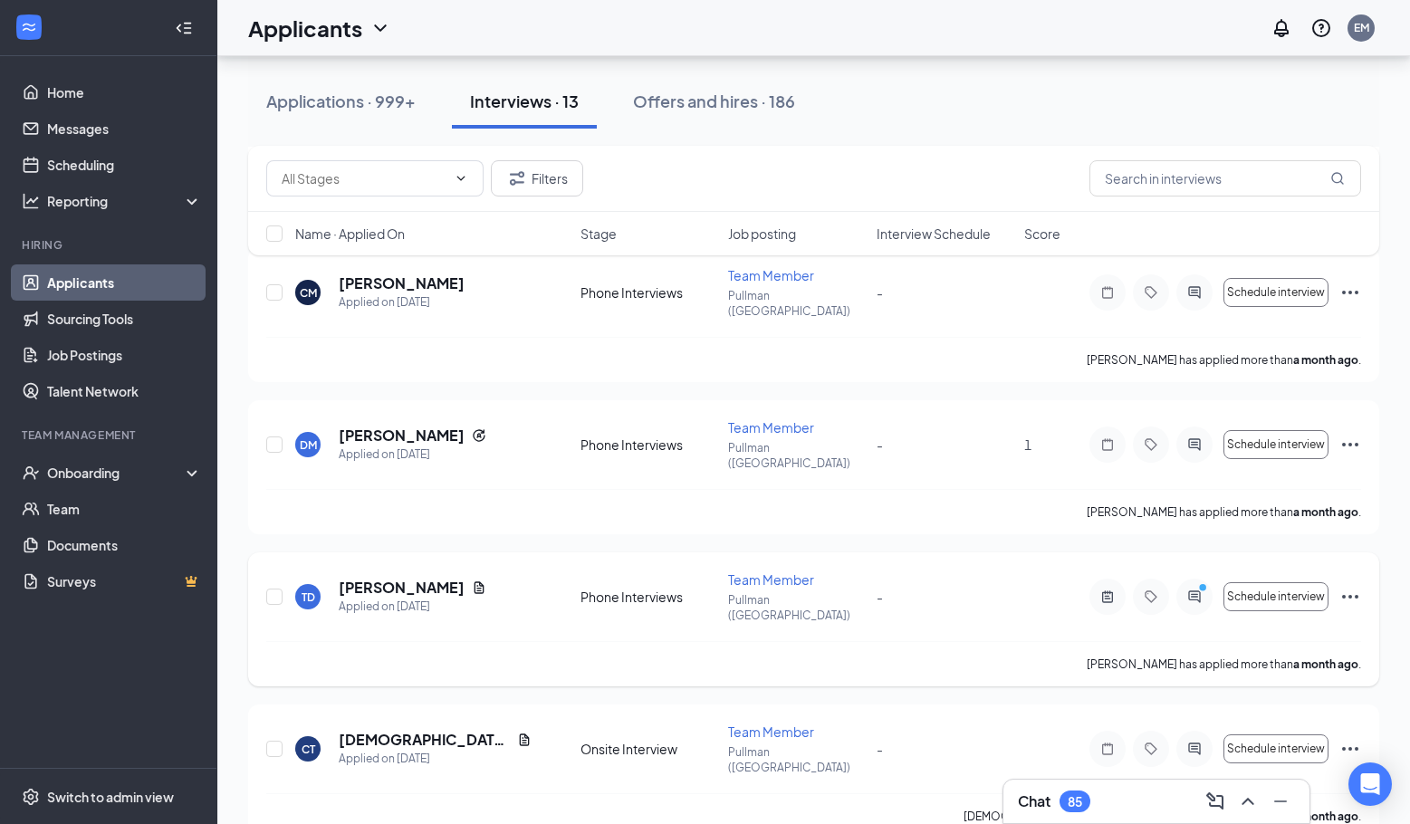
click at [1367, 552] on div "TD [PERSON_NAME] Applied on [DATE] Phone Interviews Team Member Pullman ([GEOGR…" at bounding box center [813, 619] width 1131 height 134
click at [1361, 552] on div "TD [PERSON_NAME] Applied on [DATE] Phone Interviews Team Member Pullman ([GEOGR…" at bounding box center [813, 619] width 1131 height 134
click at [1352, 586] on icon "Ellipses" at bounding box center [1351, 597] width 22 height 22
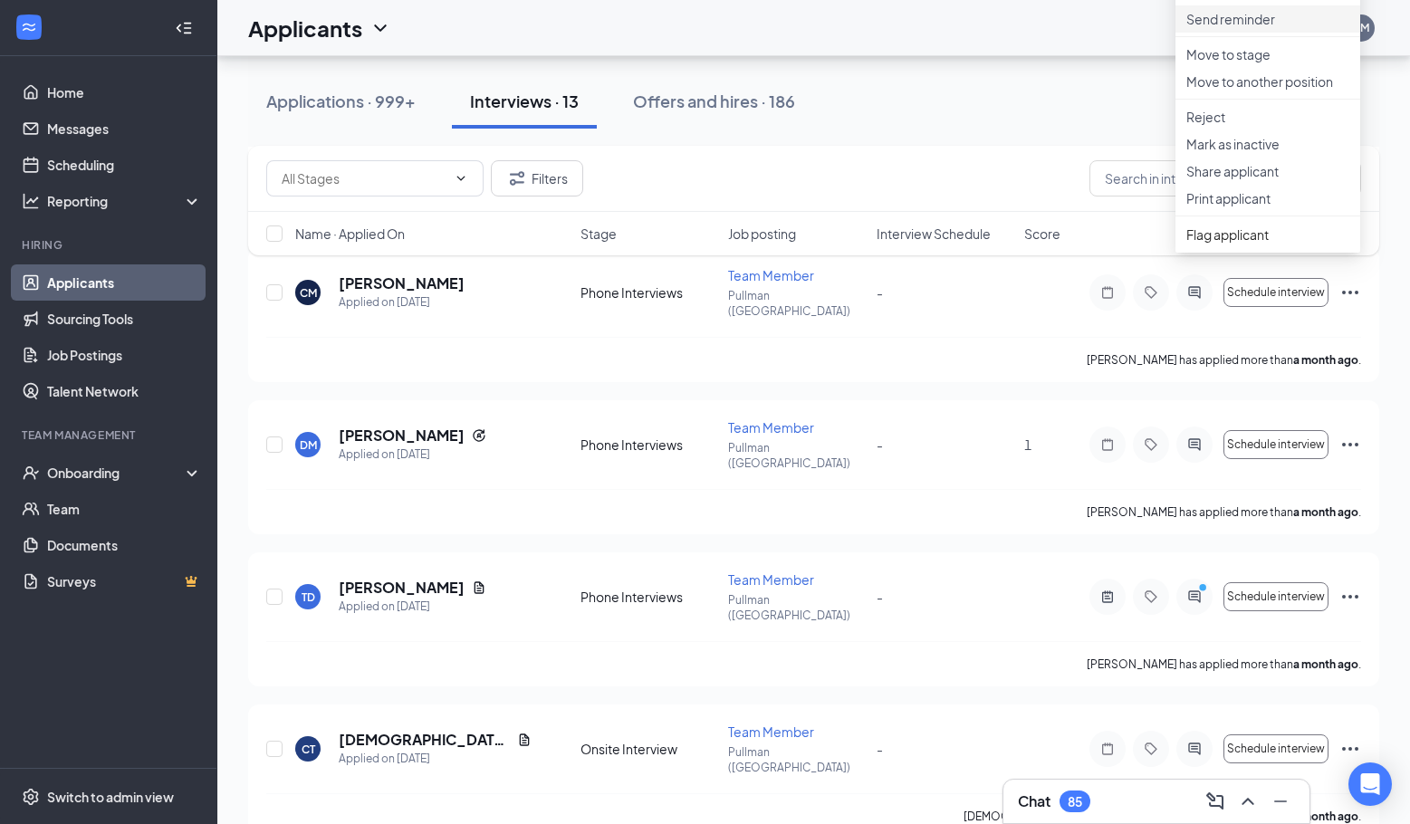
click at [1256, 28] on p "Send reminder" at bounding box center [1267, 19] width 163 height 18
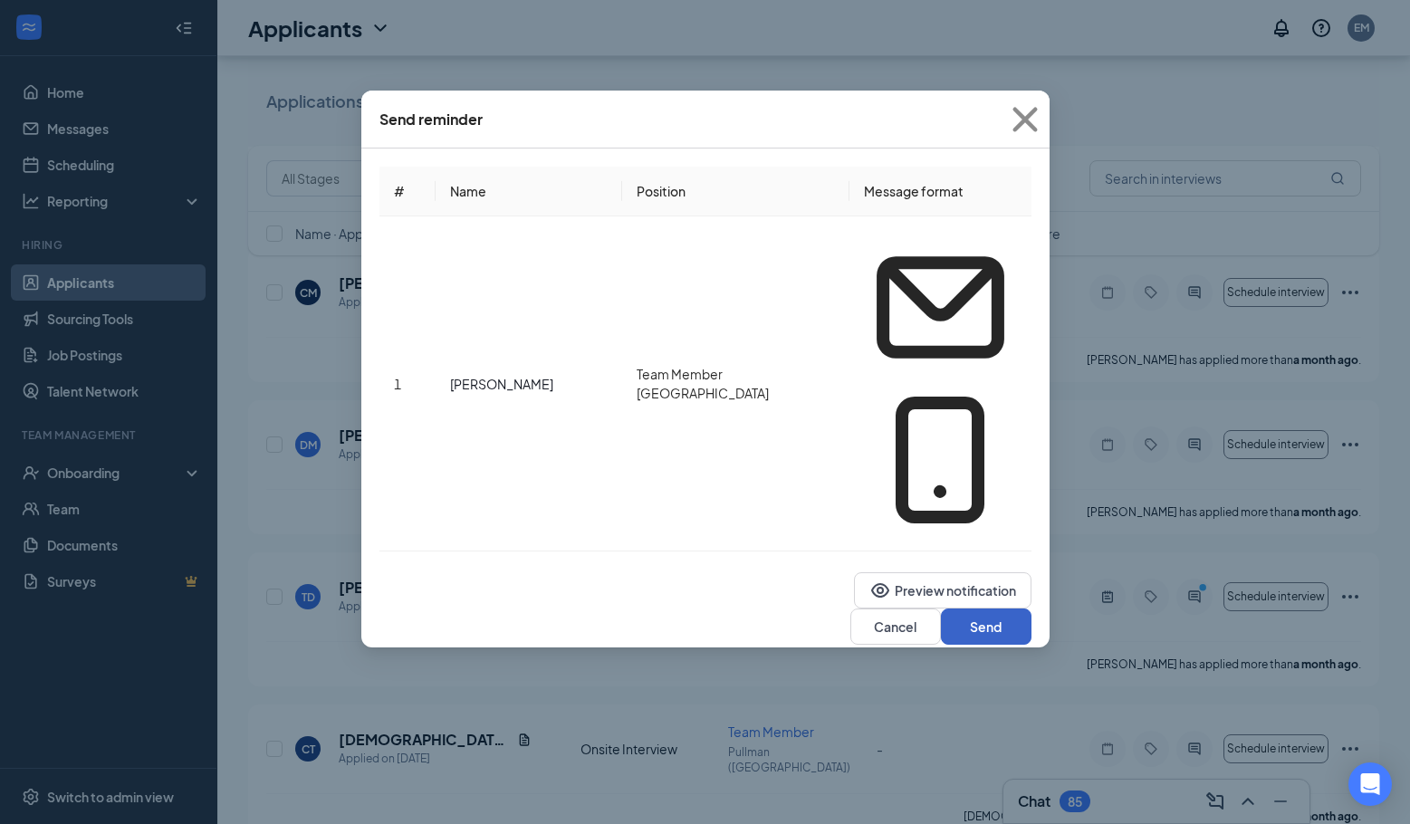
click at [960, 609] on button "Send" at bounding box center [986, 627] width 91 height 36
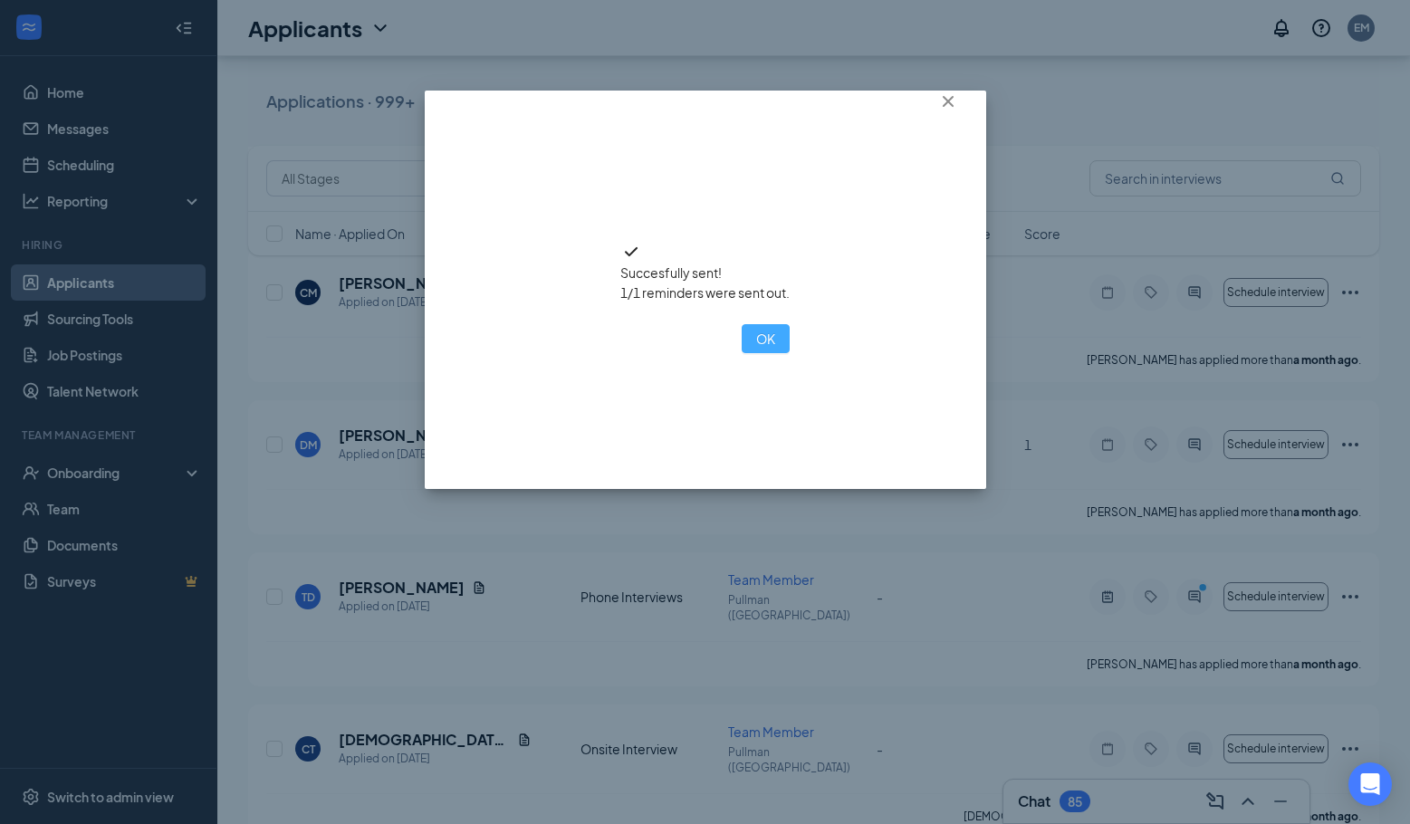
click at [742, 353] on button "OK" at bounding box center [766, 338] width 48 height 29
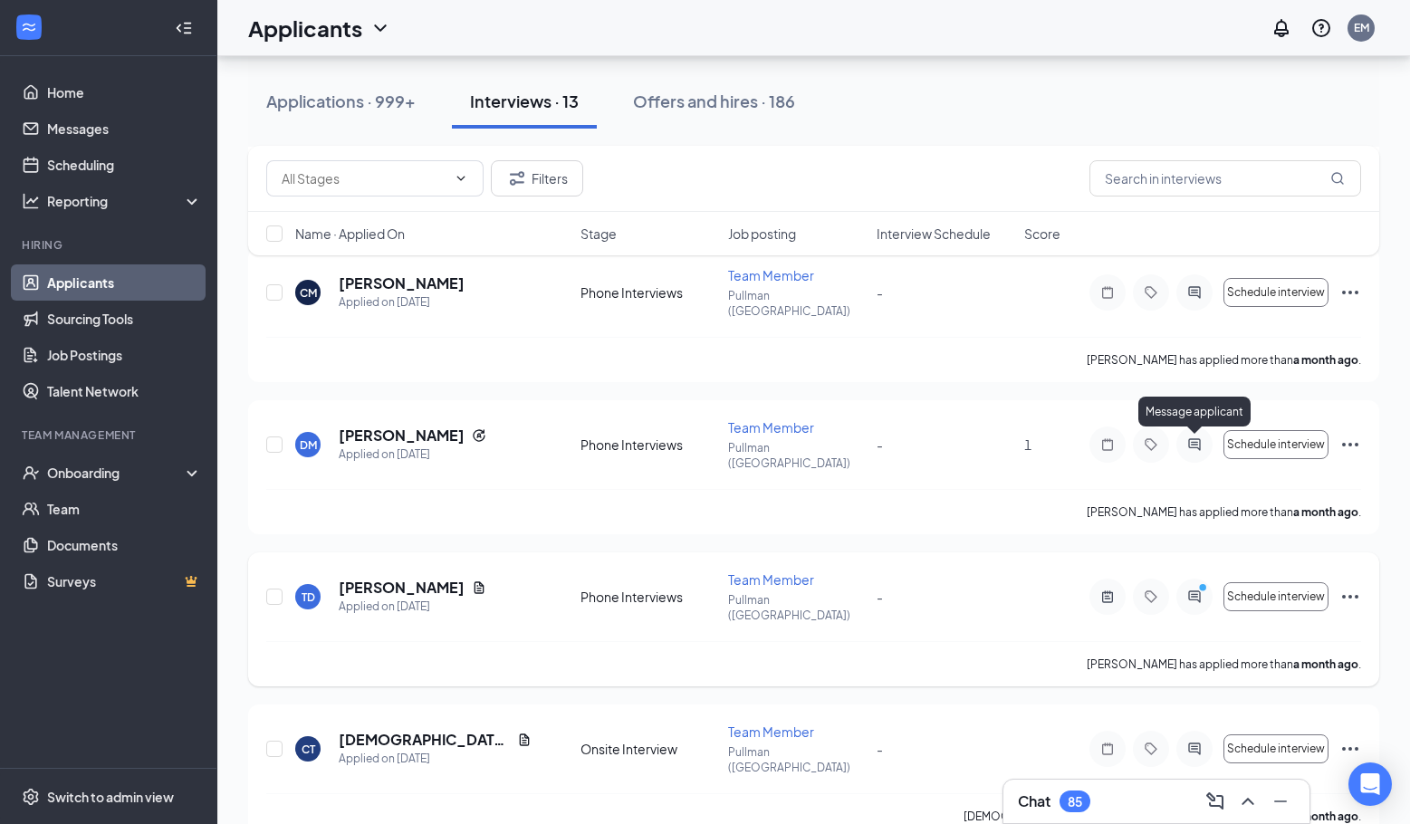
click at [1191, 590] on icon "ActiveChat" at bounding box center [1195, 597] width 22 height 14
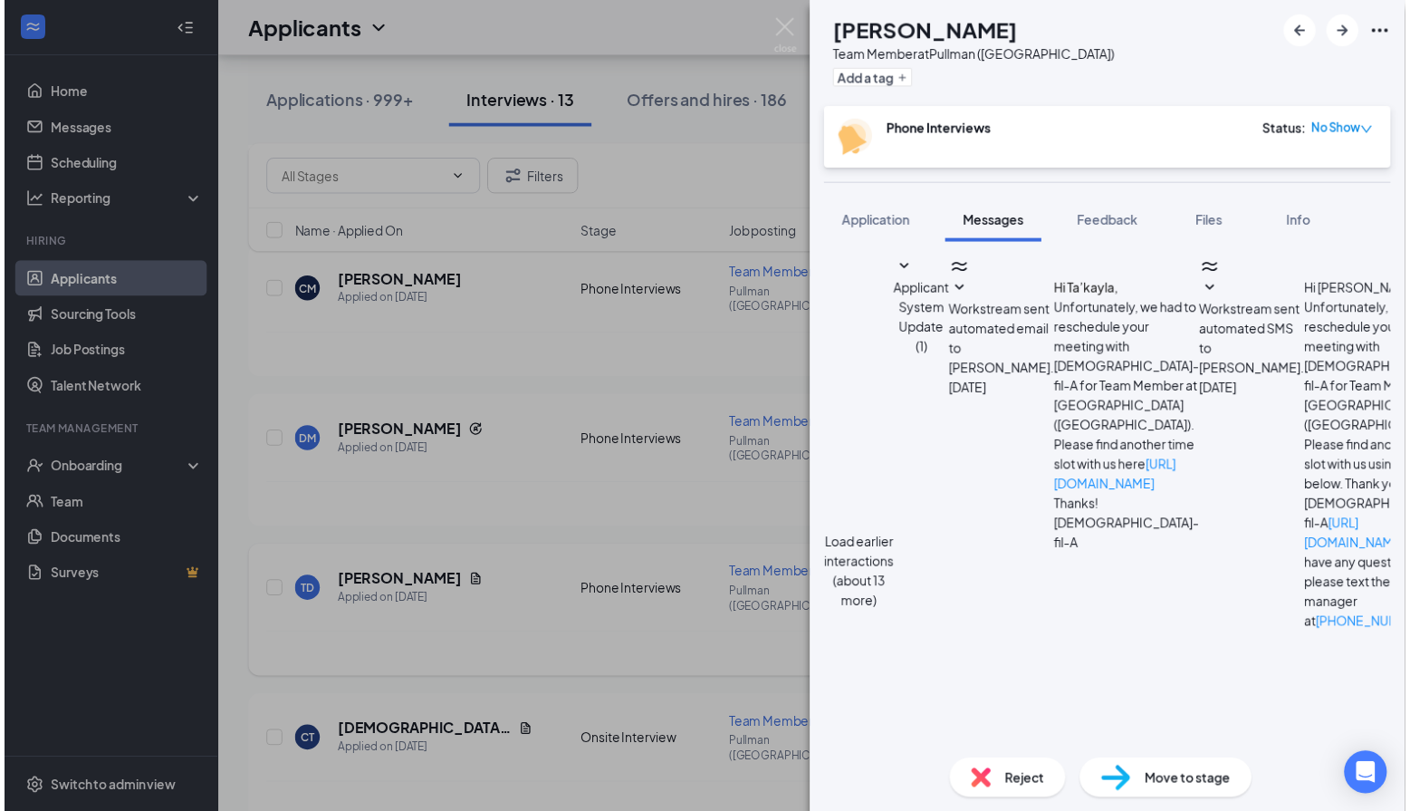
scroll to position [600, 0]
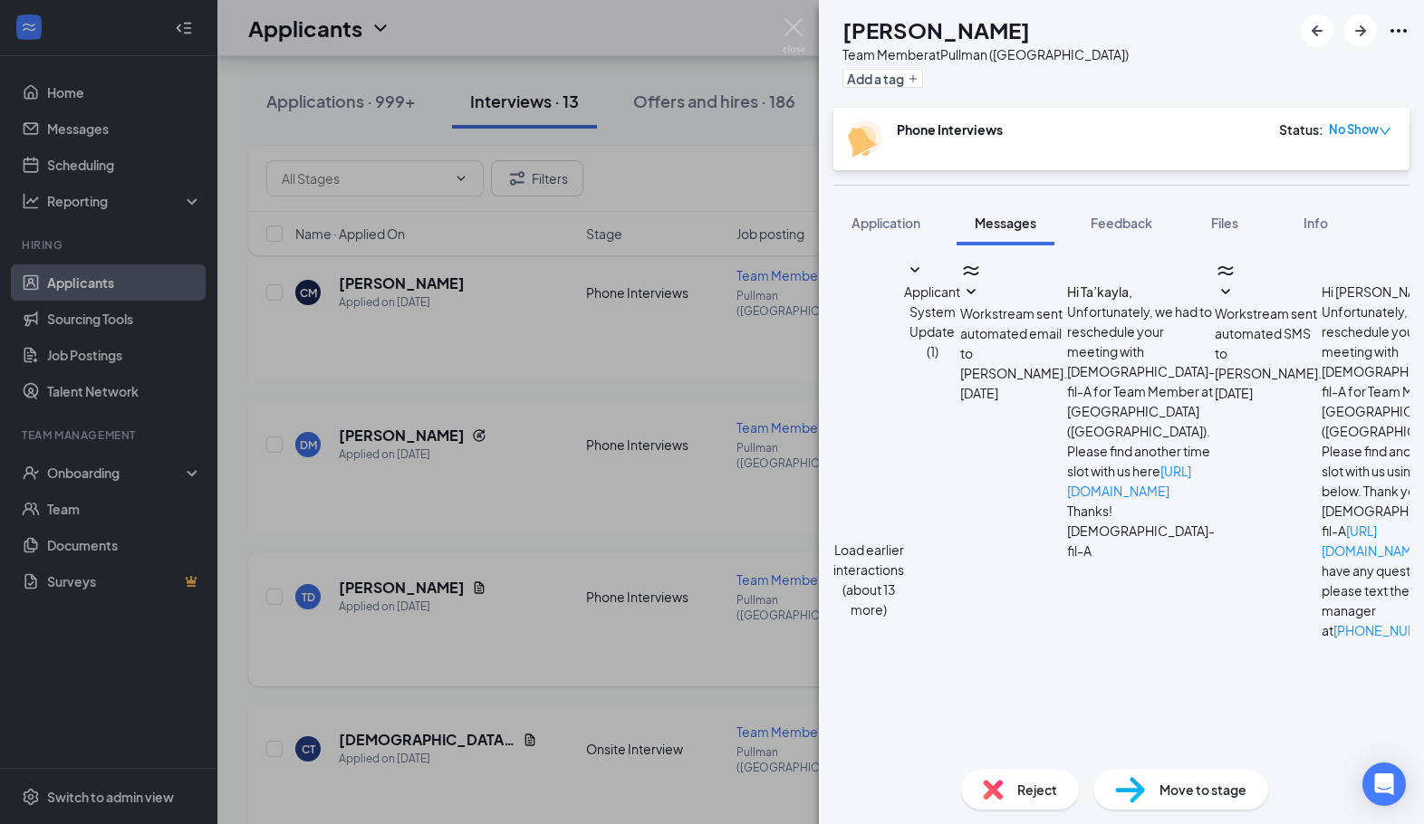
click at [732, 507] on div "TD [PERSON_NAME] Team Member at [GEOGRAPHIC_DATA] ([GEOGRAPHIC_DATA]) Add a tag…" at bounding box center [712, 412] width 1424 height 824
